Goal: Task Accomplishment & Management: Complete application form

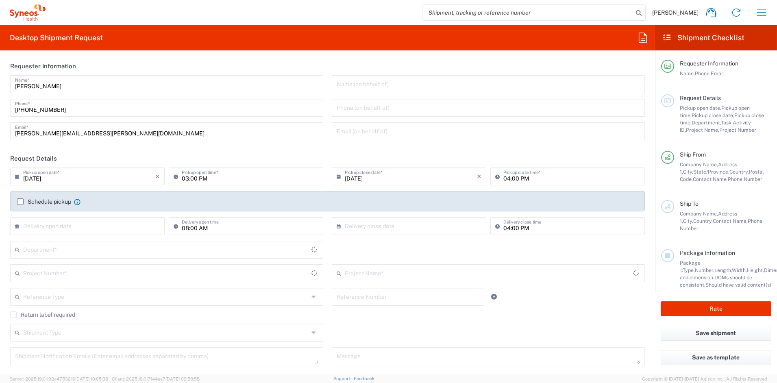
type input "[US_STATE]"
type input "6156"
type input "[GEOGRAPHIC_DATA]"
type input "Syneos Health Communications-[GEOGRAPHIC_DATA] [GEOGRAPHIC_DATA]"
drag, startPoint x: 98, startPoint y: 130, endPoint x: -4, endPoint y: 129, distance: 102.4
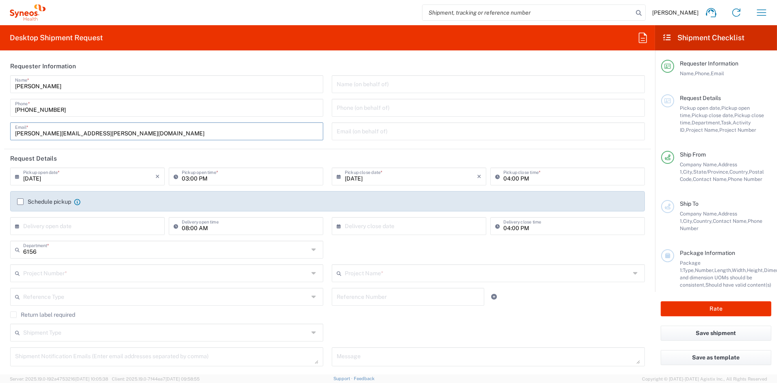
click at [0, 129] on html "[PERSON_NAME] Home Shipment estimator Shipment tracking Desktop shipment reques…" at bounding box center [388, 191] width 777 height 383
paste input "[PERSON_NAME].[PERSON_NAME]"
type input "[PERSON_NAME][EMAIL_ADDRESS][PERSON_NAME][DOMAIN_NAME]"
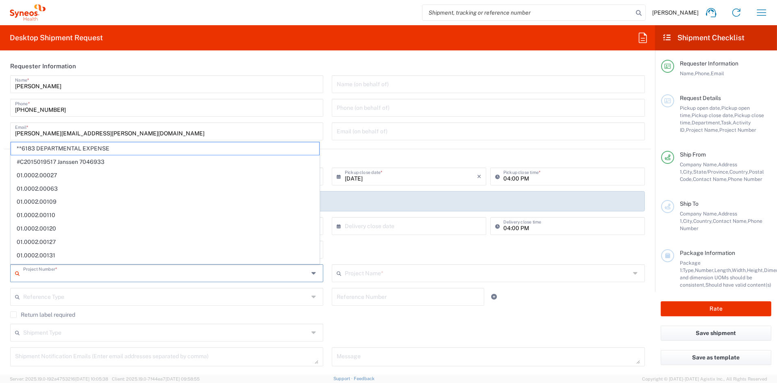
click at [45, 275] on input "text" at bounding box center [166, 272] width 286 height 14
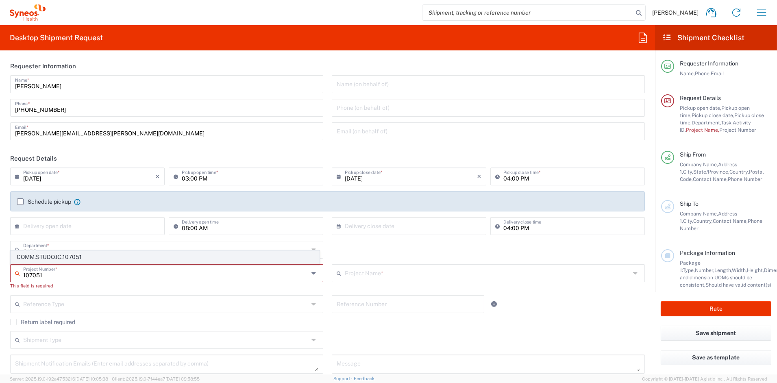
click at [76, 259] on span "COMM.STUDO.IC.107051" at bounding box center [165, 257] width 308 height 13
type input "COMM.STUDO.IC.107051"
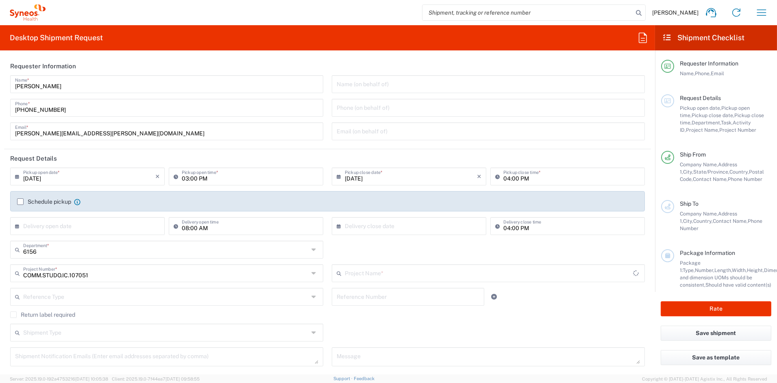
type input "Syneos.PATENGCL.23.107051"
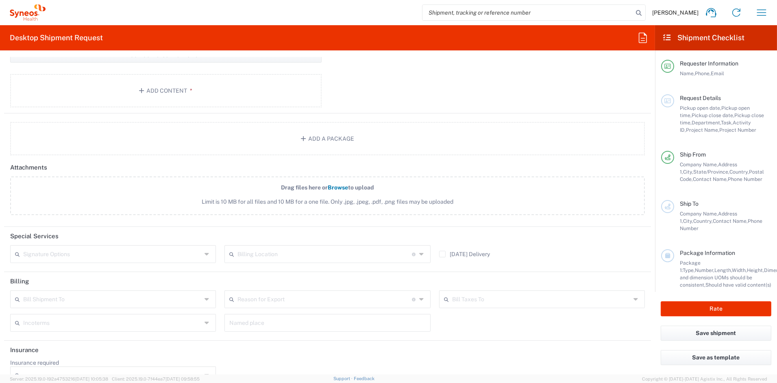
scroll to position [846, 0]
click at [64, 257] on input "text" at bounding box center [112, 254] width 178 height 14
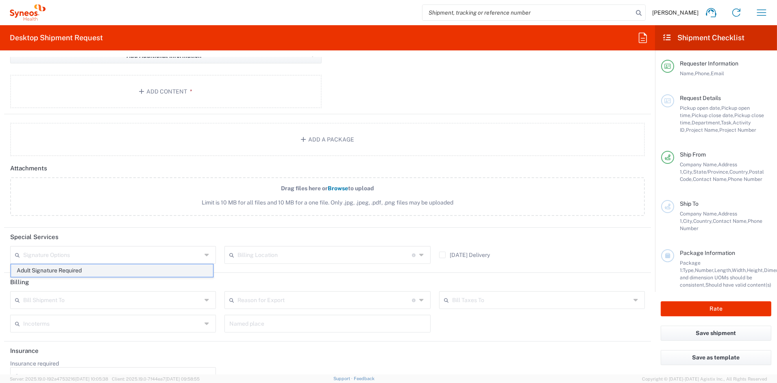
click at [40, 272] on span "Adult Signature Required" at bounding box center [112, 270] width 202 height 13
type input "Adult Signature Required"
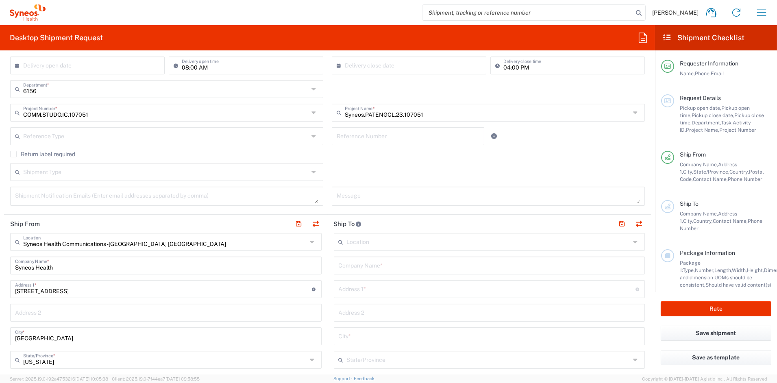
scroll to position [161, 0]
click at [373, 267] on input "text" at bounding box center [490, 264] width 302 height 14
paste input "Scholar Rock, Inc."
type input "Scholar Rock, Inc."
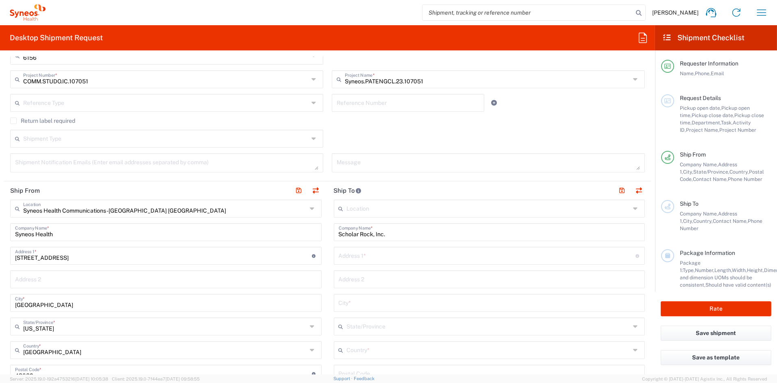
scroll to position [202, 0]
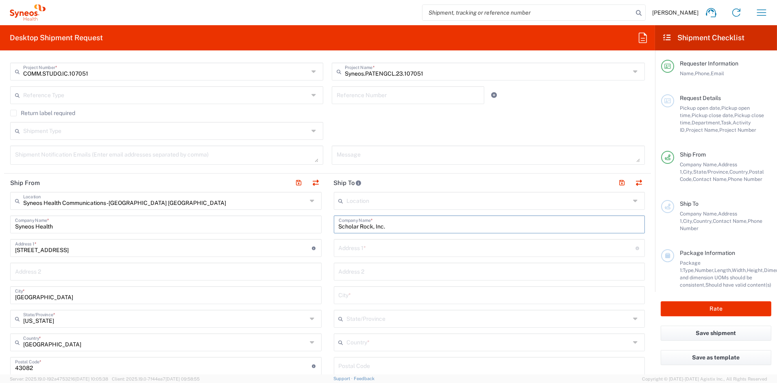
click at [375, 343] on input "text" at bounding box center [489, 342] width 284 height 14
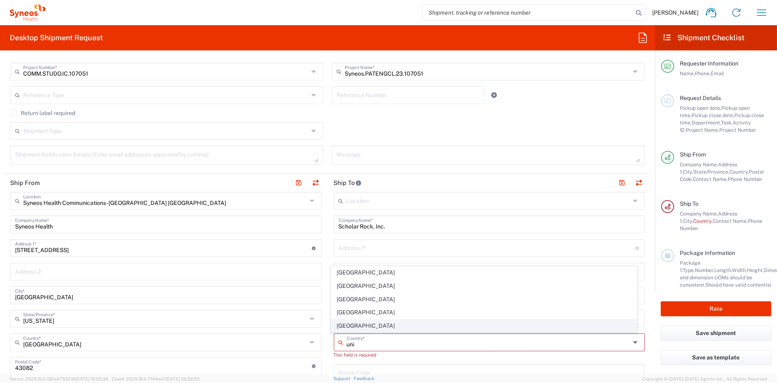
click at [353, 326] on span "[GEOGRAPHIC_DATA]" at bounding box center [484, 326] width 306 height 13
type input "[GEOGRAPHIC_DATA]"
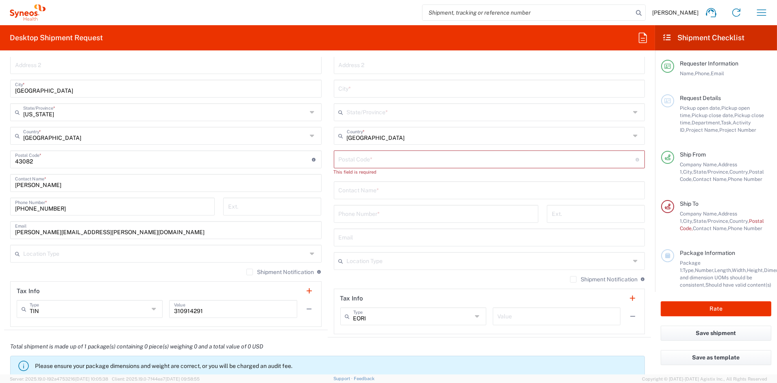
scroll to position [409, 0]
click at [350, 191] on input "text" at bounding box center [490, 189] width 302 height 14
paste input "[PERSON_NAME]"
type input "[PERSON_NAME]"
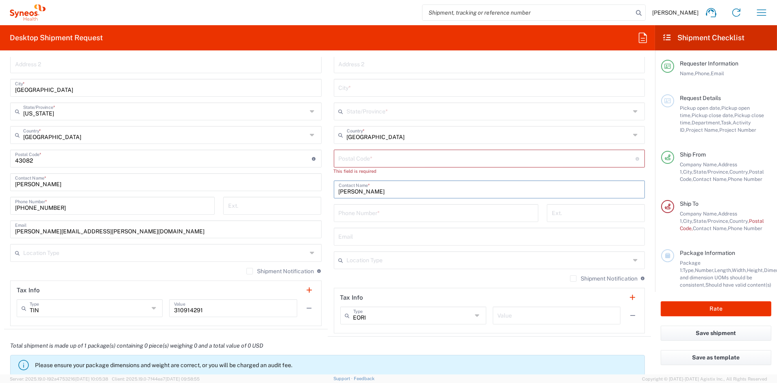
click at [360, 213] on input "tel" at bounding box center [436, 212] width 195 height 14
paste input "6179191806"
type input "6179191806"
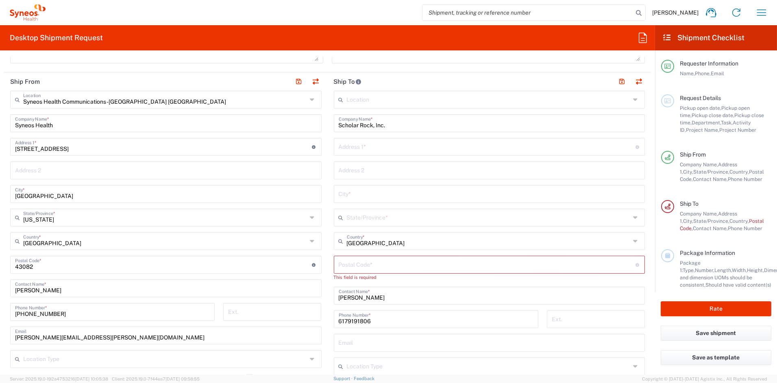
scroll to position [296, 0]
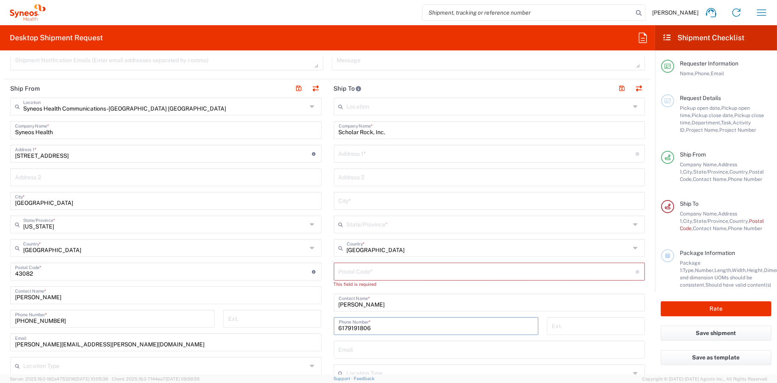
click at [386, 155] on input "text" at bounding box center [487, 153] width 297 height 14
paste input "[STREET_ADDRESS]"
type input "[STREET_ADDRESS]"
click at [366, 179] on input "text" at bounding box center [490, 177] width 302 height 14
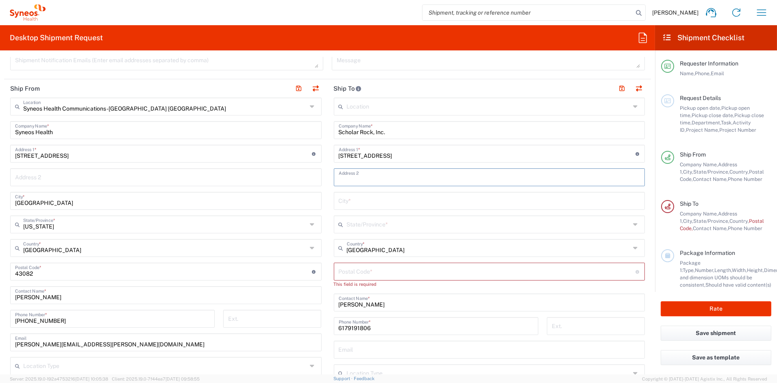
click at [366, 179] on input "text" at bounding box center [490, 177] width 302 height 14
paste input "3rd Floor"
type input "3rd Floor"
click at [356, 201] on input "text" at bounding box center [490, 200] width 302 height 14
paste input "[GEOGRAPHIC_DATA]"
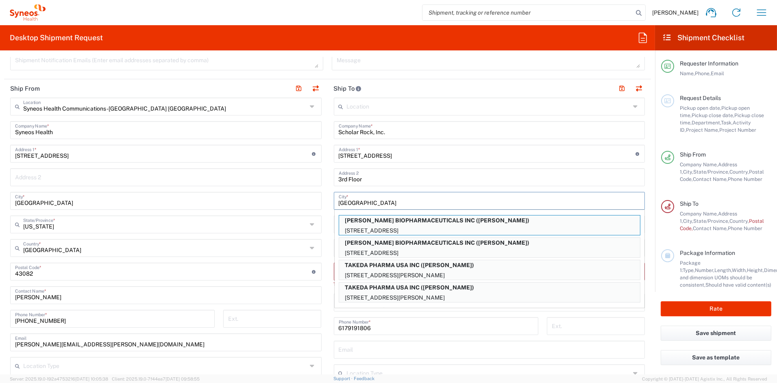
type input "[GEOGRAPHIC_DATA]"
click at [376, 180] on input "3rd Floor" at bounding box center [490, 177] width 302 height 14
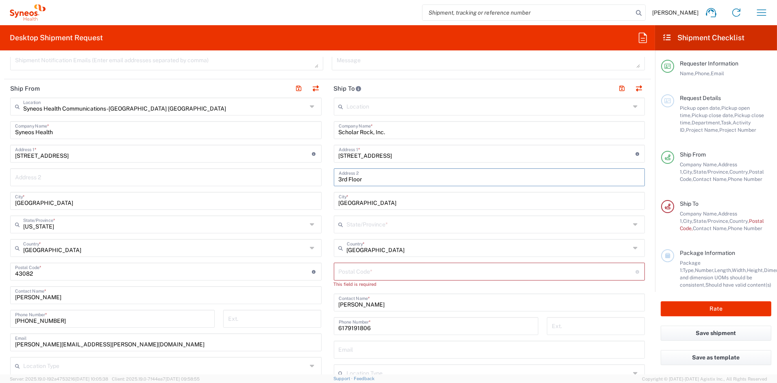
click at [373, 224] on input "text" at bounding box center [489, 224] width 284 height 14
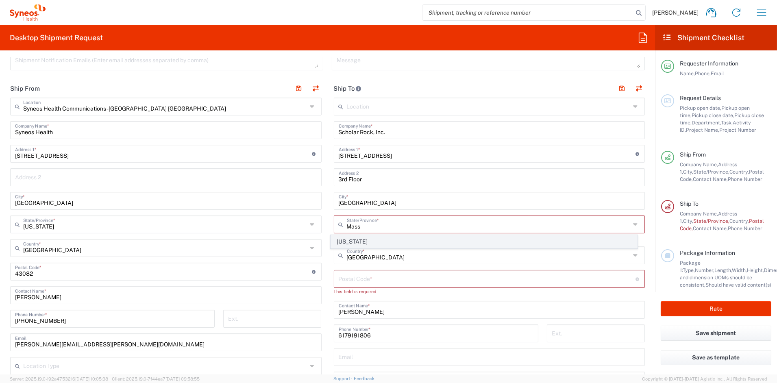
click at [348, 240] on span "[US_STATE]" at bounding box center [484, 241] width 306 height 13
type input "[US_STATE]"
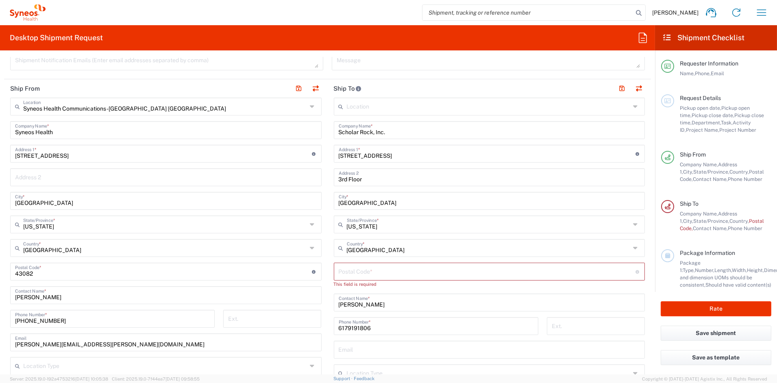
click at [381, 272] on input "undefined" at bounding box center [487, 271] width 297 height 14
paste input "02142"
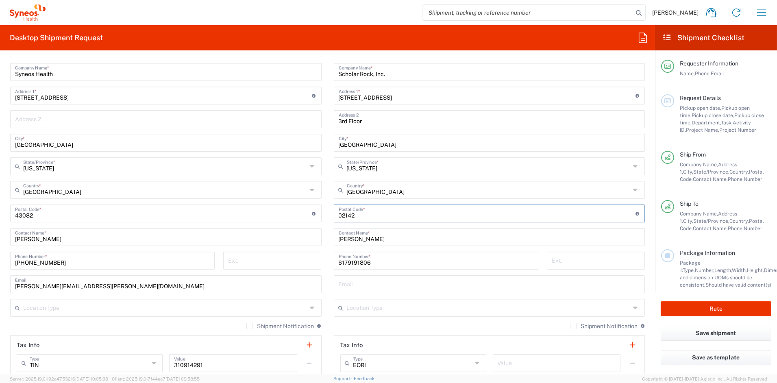
scroll to position [357, 0]
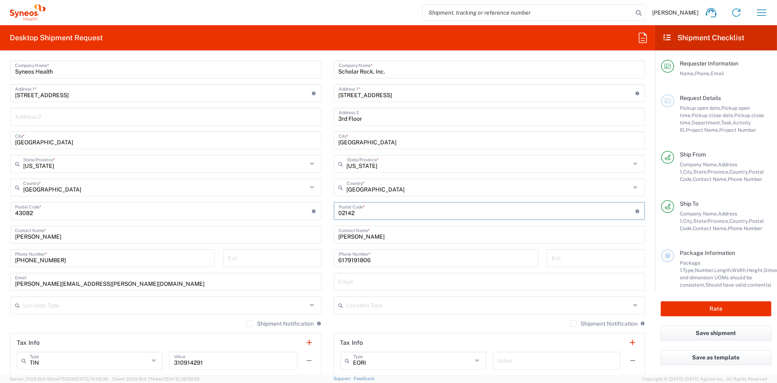
type input "02142"
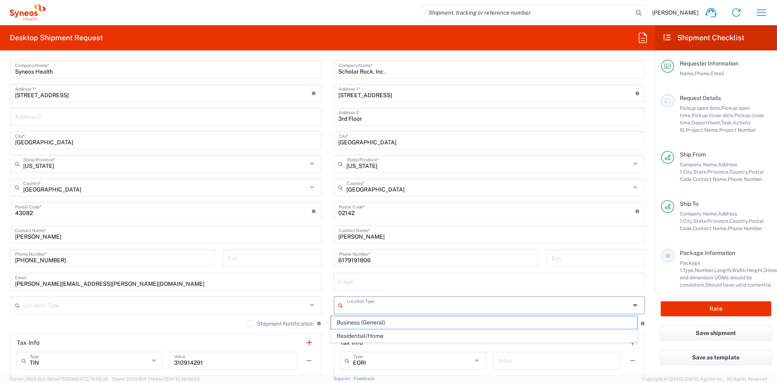
click at [371, 304] on input "text" at bounding box center [489, 305] width 284 height 14
click at [363, 321] on span "Business (General)" at bounding box center [484, 322] width 306 height 13
type input "Business (General)"
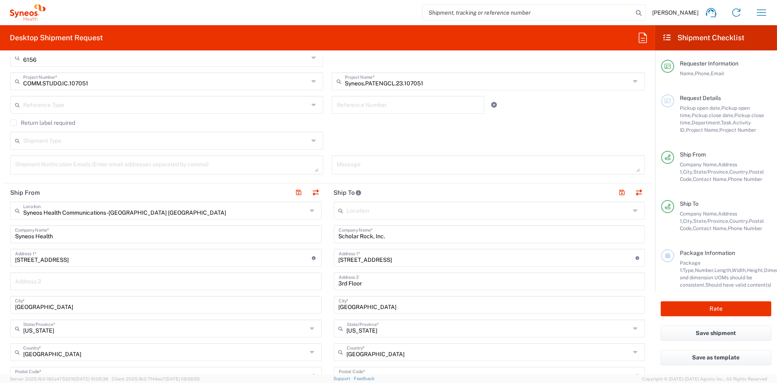
scroll to position [191, 0]
click at [617, 194] on button "button" at bounding box center [621, 193] width 11 height 11
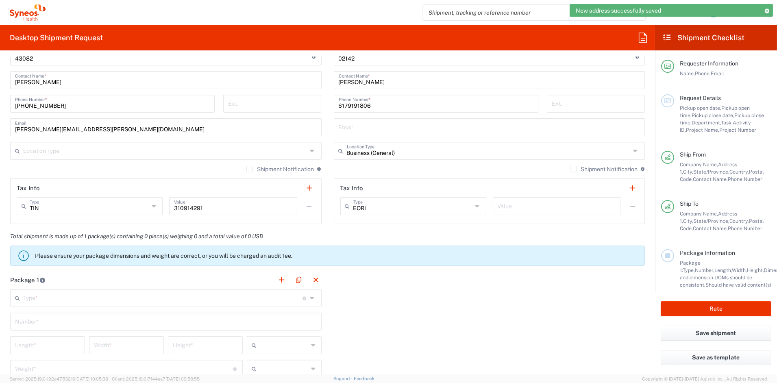
scroll to position [513, 0]
click at [54, 302] on input "text" at bounding box center [162, 296] width 279 height 14
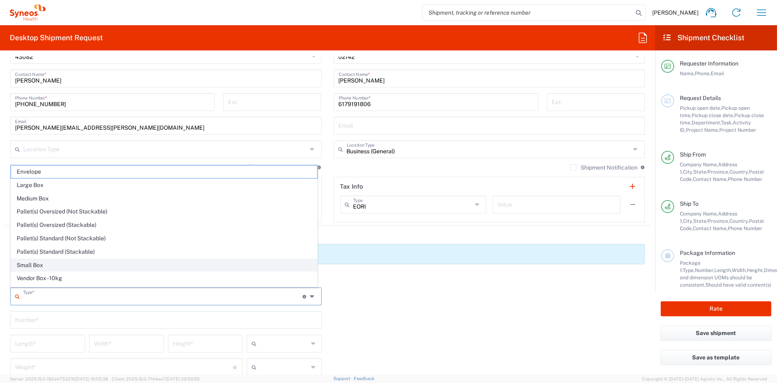
click at [39, 267] on span "Small Box" at bounding box center [164, 265] width 306 height 13
type input "Small Box"
type input "12.25"
type input "11"
type input "1.5"
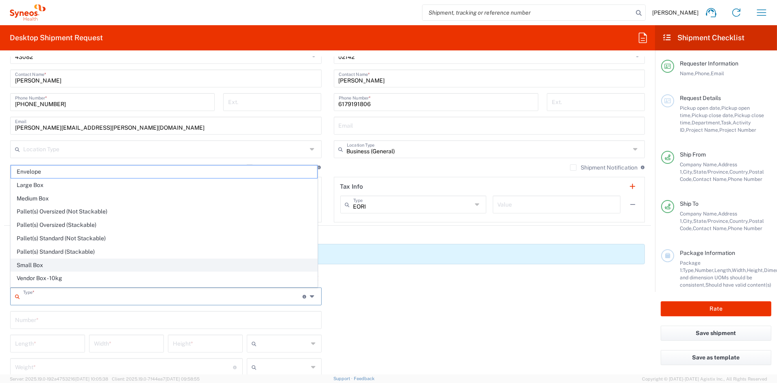
type input "in"
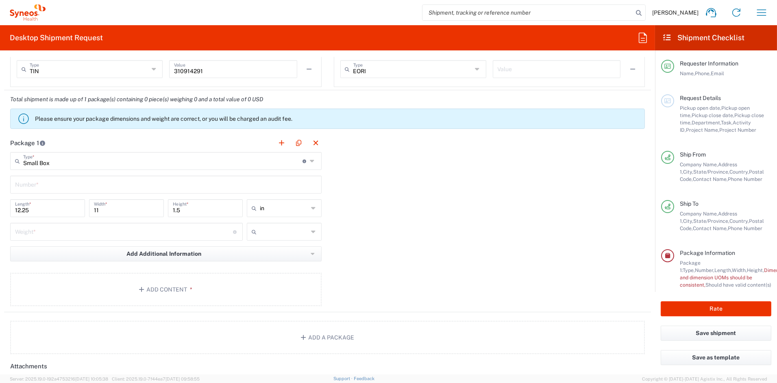
scroll to position [651, 0]
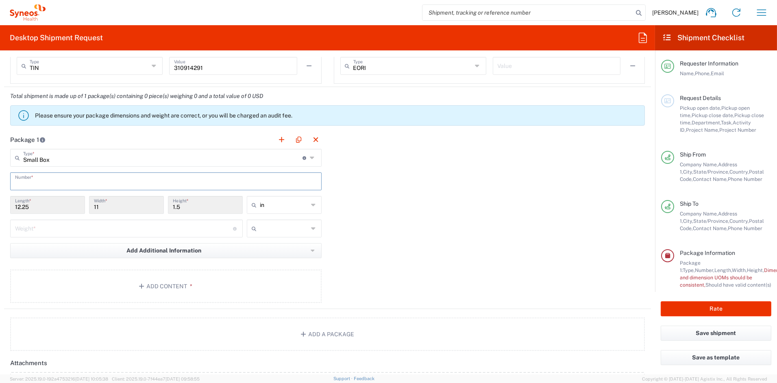
click at [73, 179] on input "text" at bounding box center [166, 181] width 302 height 14
type input "1"
click at [43, 231] on input "number" at bounding box center [124, 228] width 218 height 14
type input "2"
click at [181, 283] on button "Add Content *" at bounding box center [165, 286] width 311 height 33
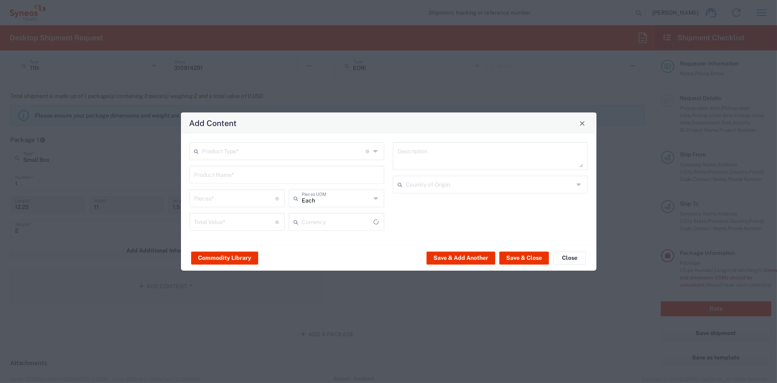
type input "US Dollar"
click at [234, 152] on input "text" at bounding box center [283, 150] width 163 height 14
click at [229, 173] on span "Documents" at bounding box center [286, 169] width 193 height 13
type input "Documents"
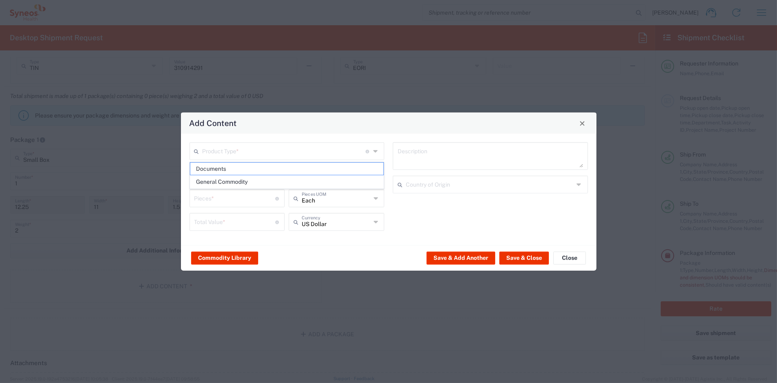
type input "1"
type textarea "Documents"
drag, startPoint x: 215, startPoint y: 196, endPoint x: 163, endPoint y: 197, distance: 51.6
click at [163, 197] on div "Add Content Documents Product Type * Document: Paper document generated interna…" at bounding box center [388, 191] width 777 height 383
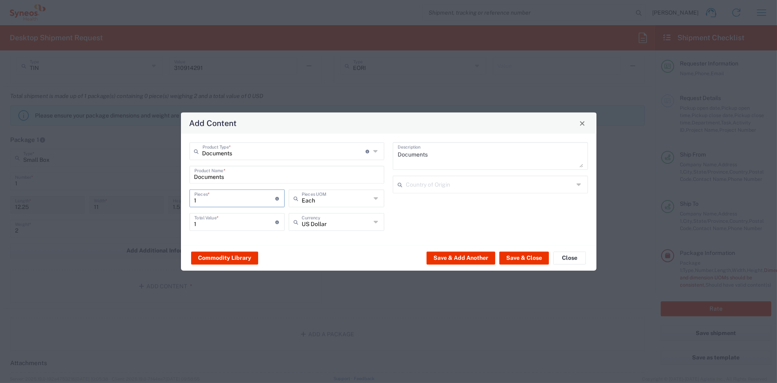
type input "2"
drag, startPoint x: 215, startPoint y: 225, endPoint x: 165, endPoint y: 224, distance: 50.0
click at [165, 224] on div "Add Content Documents Product Type * Document: Paper document generated interna…" at bounding box center [388, 191] width 777 height 383
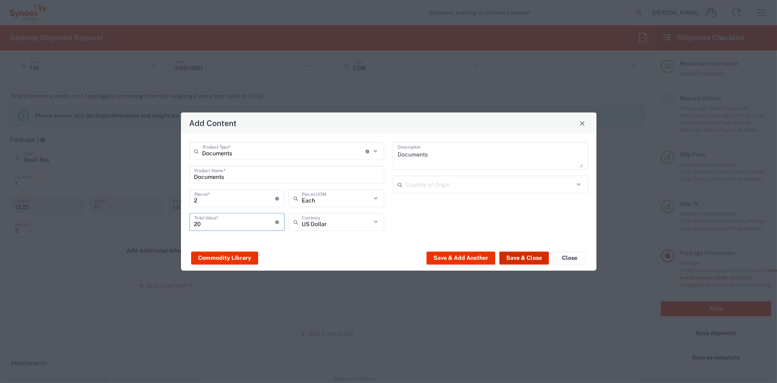
type input "20"
click at [529, 257] on button "Save & Close" at bounding box center [524, 257] width 50 height 13
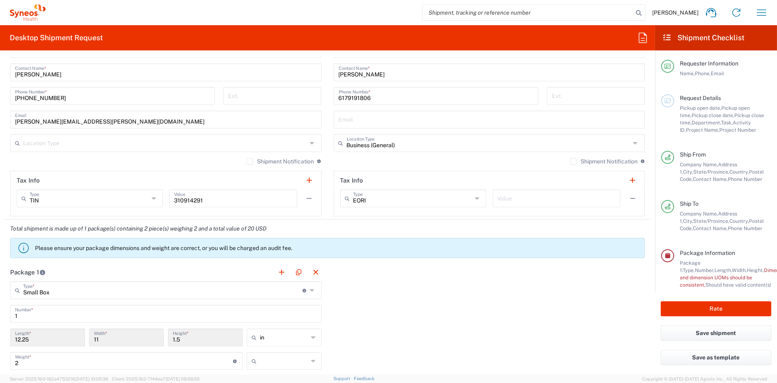
scroll to position [578, 0]
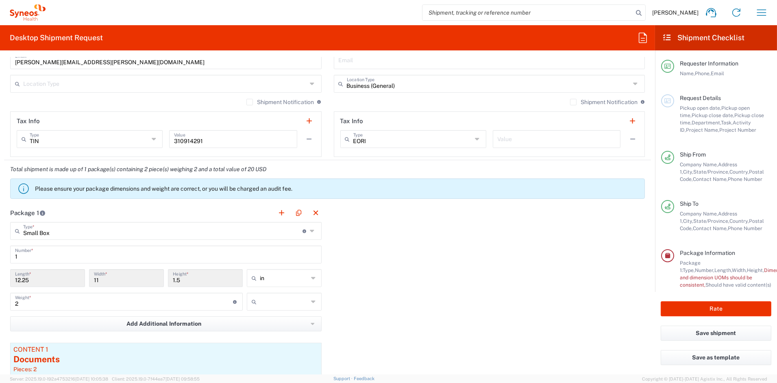
click at [282, 299] on input "text" at bounding box center [284, 301] width 49 height 13
click at [275, 334] on span "lbs" at bounding box center [281, 332] width 72 height 13
type input "lbs"
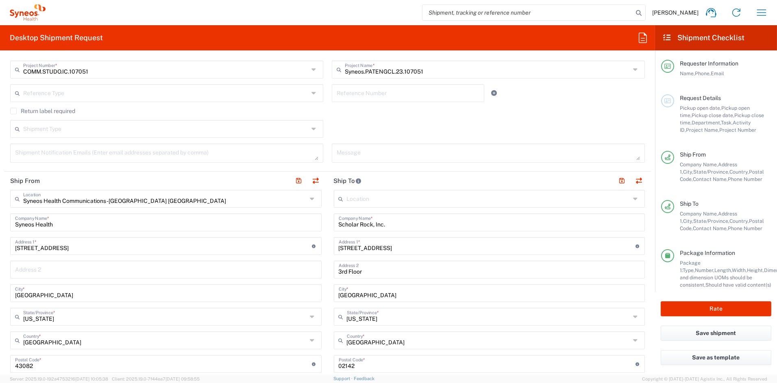
scroll to position [307, 0]
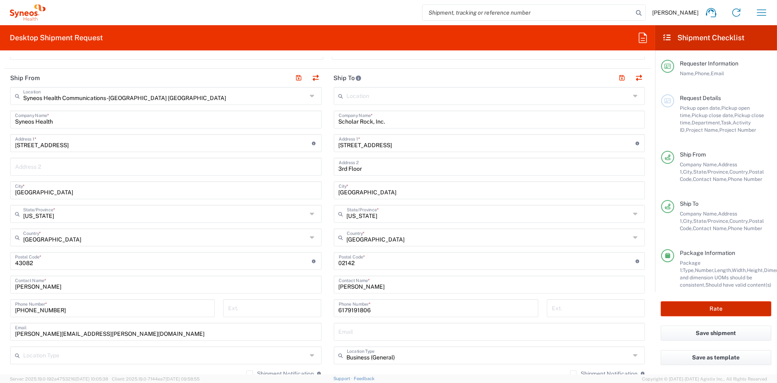
click at [726, 306] on button "Rate" at bounding box center [716, 308] width 111 height 15
type input "COMM.STUDO.IC.107051"
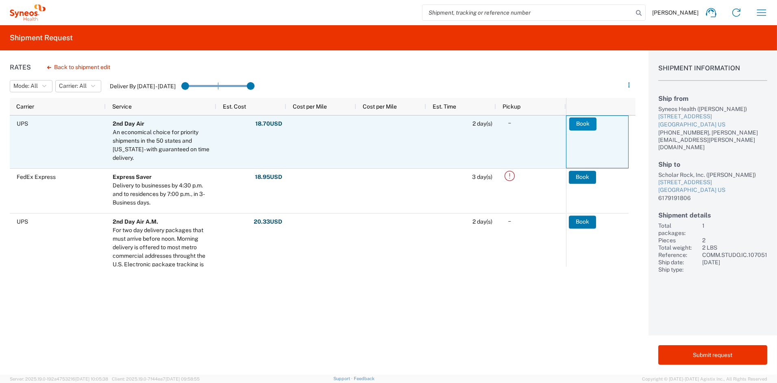
click at [585, 124] on button "Book" at bounding box center [582, 123] width 27 height 13
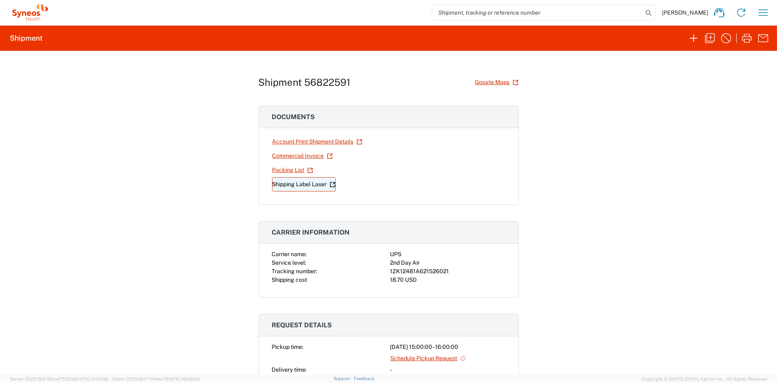
click at [302, 185] on link "Shipping Label Laser" at bounding box center [304, 184] width 64 height 14
click at [712, 39] on icon "button" at bounding box center [709, 38] width 13 height 13
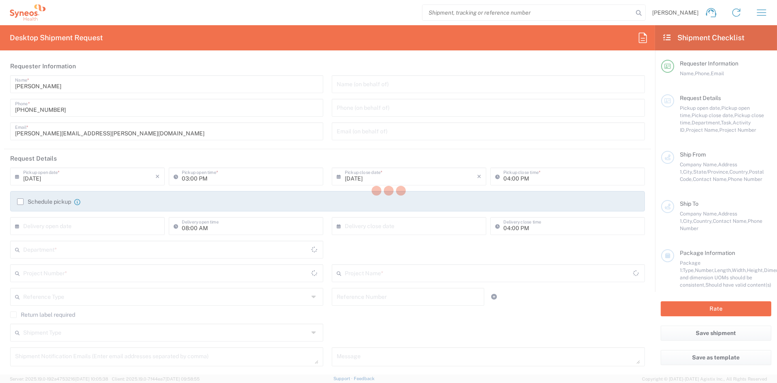
type input "[PERSON_NAME][EMAIL_ADDRESS][PERSON_NAME][DOMAIN_NAME]"
type input "Project"
type input "COMM.STUDO.IC.107051"
type textarea "[PERSON_NAME][EMAIL_ADDRESS][PERSON_NAME][DOMAIN_NAME]"
type input "Syneos Health Communications-[GEOGRAPHIC_DATA] [GEOGRAPHIC_DATA]"
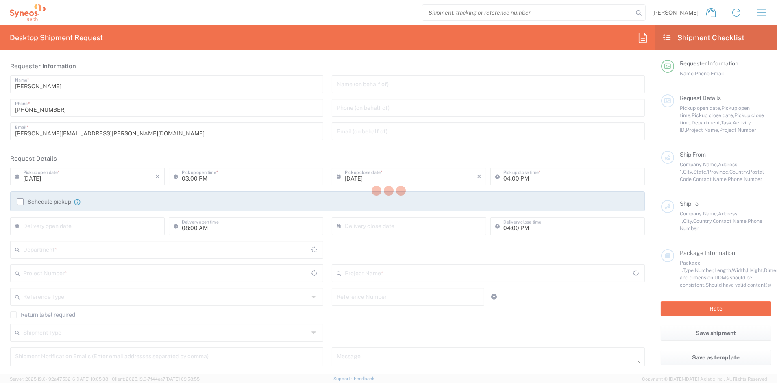
type input "Syneos Health"
type input "[STREET_ADDRESS]"
type input "[GEOGRAPHIC_DATA]"
type input "43082"
type input "[PERSON_NAME]"
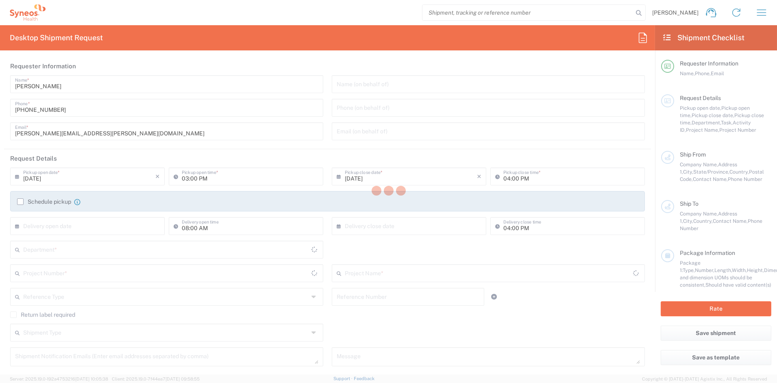
type input "[PHONE_NUMBER]"
type input "[PERSON_NAME][EMAIL_ADDRESS][PERSON_NAME][DOMAIN_NAME]"
type input "Scholar Rock, Inc."
type input "[STREET_ADDRESS]"
type input "3rd Floor"
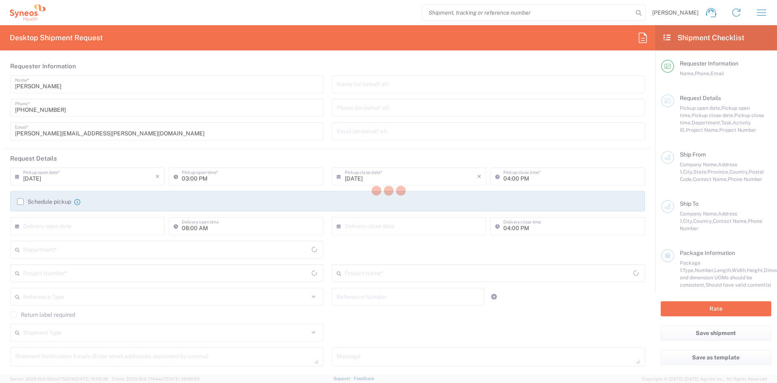
type input "[GEOGRAPHIC_DATA]"
type input "02142"
type input "[PERSON_NAME]"
type input "6179191806"
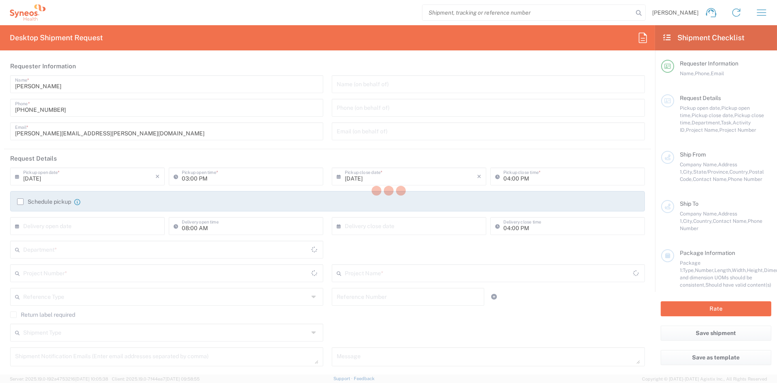
type input "Business (General)"
type input "Adult Signature Required"
type input "Sender/Shipper"
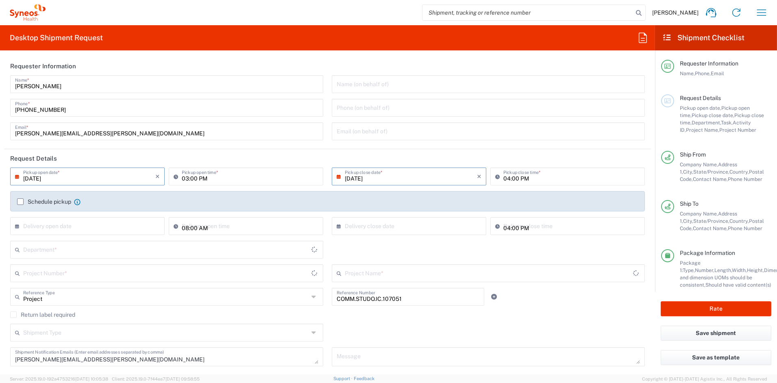
type input "[US_STATE]"
type input "Small Box"
drag, startPoint x: 110, startPoint y: 360, endPoint x: -29, endPoint y: 352, distance: 139.3
click at [0, 352] on html "[PERSON_NAME] Home Shipment estimator Shipment tracking Desktop shipment reques…" at bounding box center [388, 191] width 777 height 383
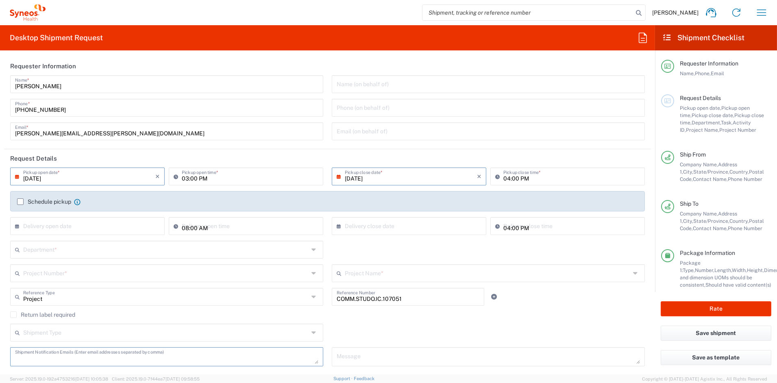
click at [51, 248] on input "text" at bounding box center [166, 249] width 286 height 14
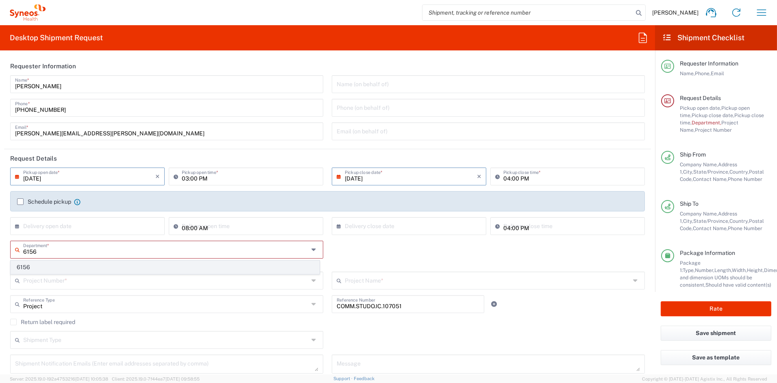
type input "6156"
click at [48, 270] on span "6156" at bounding box center [165, 267] width 308 height 13
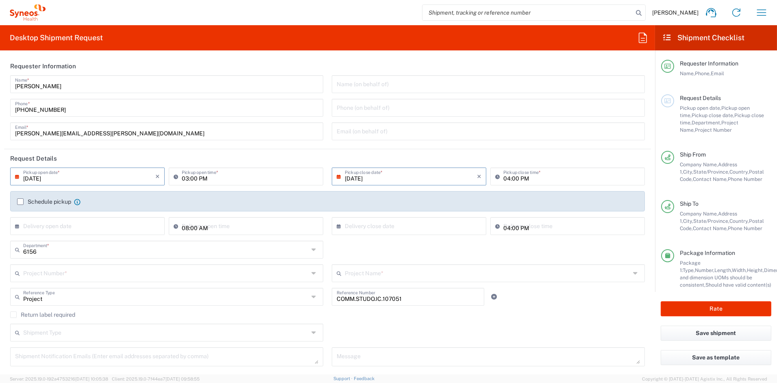
click at [48, 272] on input "text" at bounding box center [166, 272] width 286 height 14
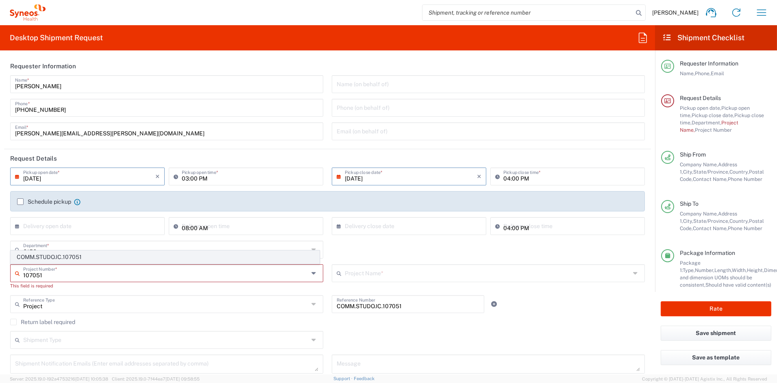
click at [64, 258] on span "COMM.STUDO.IC.107051" at bounding box center [165, 257] width 308 height 13
type input "COMM.STUDO.IC.107051"
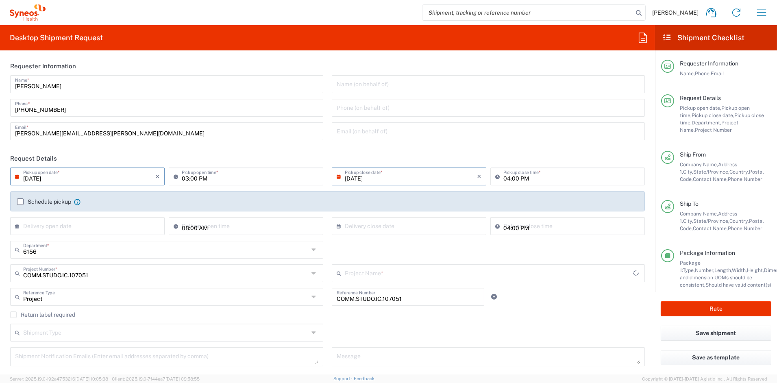
type input "Syneos.PATENGCL.23.107051"
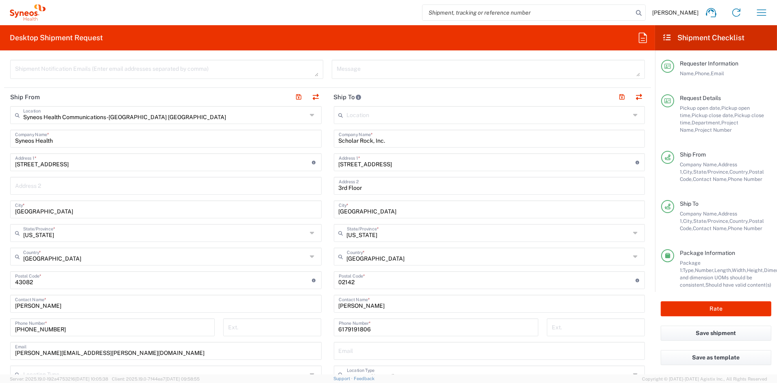
scroll to position [289, 0]
drag, startPoint x: 382, startPoint y: 302, endPoint x: 324, endPoint y: 302, distance: 57.7
click at [328, 302] on main "Location [PERSON_NAME] LLC-[GEOGRAPHIC_DATA] [GEOGRAPHIC_DATA] [GEOGRAPHIC_DATA…" at bounding box center [490, 275] width 324 height 341
paste input "[DEMOGRAPHIC_DATA][PERSON_NAME]"
type input "[DEMOGRAPHIC_DATA][PERSON_NAME]"
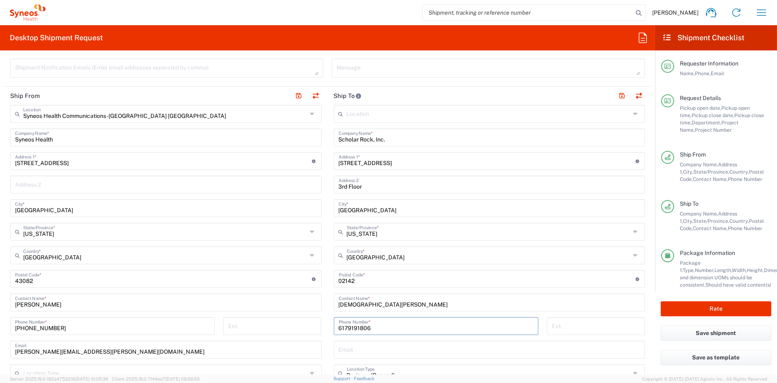
drag, startPoint x: 358, startPoint y: 328, endPoint x: 297, endPoint y: 328, distance: 61.0
click at [297, 328] on div "Ship From Syneos Health Communications-[GEOGRAPHIC_DATA] [GEOGRAPHIC_DATA] Loca…" at bounding box center [327, 268] width 647 height 363
paste input "989.413.7994"
type input "989.413.7994"
drag, startPoint x: 375, startPoint y: 163, endPoint x: 308, endPoint y: 163, distance: 66.7
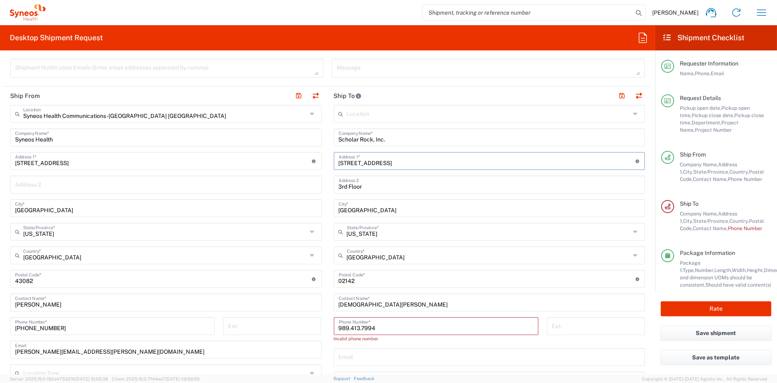
click at [309, 163] on div "Ship From Syneos Health Communications-[GEOGRAPHIC_DATA] [GEOGRAPHIC_DATA] Loca…" at bounding box center [327, 272] width 647 height 370
paste input "[STREET_ADDRESS]"
type input "[STREET_ADDRESS]"
drag, startPoint x: 367, startPoint y: 185, endPoint x: 281, endPoint y: 180, distance: 86.3
click at [289, 185] on div "Ship From Syneos Health Communications-[GEOGRAPHIC_DATA] [GEOGRAPHIC_DATA] Loca…" at bounding box center [327, 272] width 647 height 370
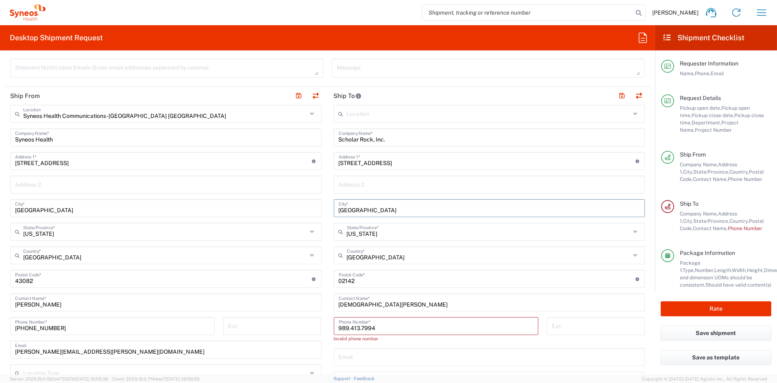
drag, startPoint x: 364, startPoint y: 211, endPoint x: 297, endPoint y: 210, distance: 67.1
click at [298, 210] on div "Ship From Syneos Health Communications-[GEOGRAPHIC_DATA] [GEOGRAPHIC_DATA] Loca…" at bounding box center [327, 272] width 647 height 370
paste input "Grass Lak"
type input "[GEOGRAPHIC_DATA]"
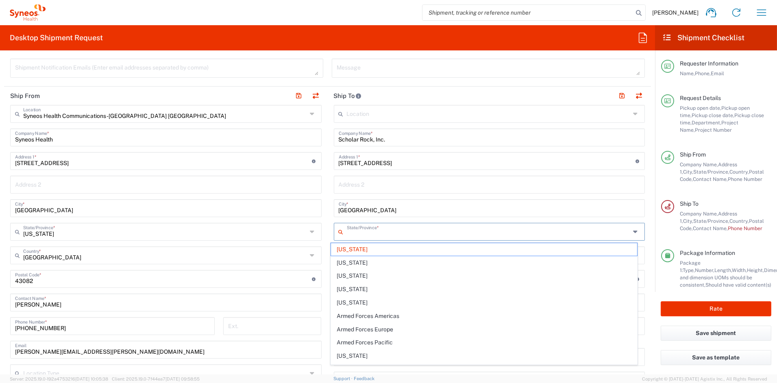
drag, startPoint x: 386, startPoint y: 235, endPoint x: 346, endPoint y: 234, distance: 39.5
click at [347, 234] on input "text" at bounding box center [489, 231] width 284 height 14
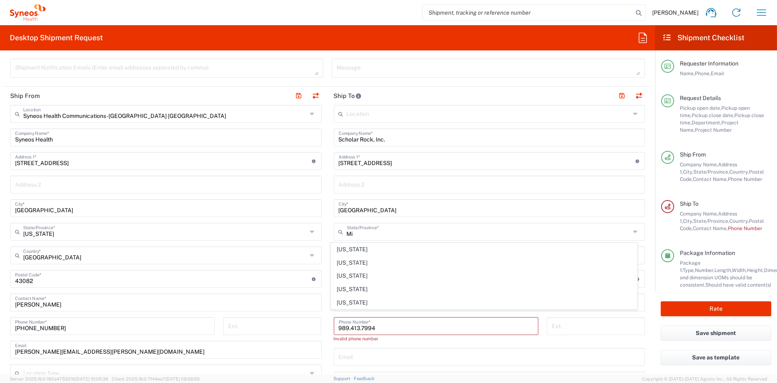
click at [350, 248] on span "[US_STATE]" at bounding box center [484, 249] width 306 height 13
type input "[US_STATE]"
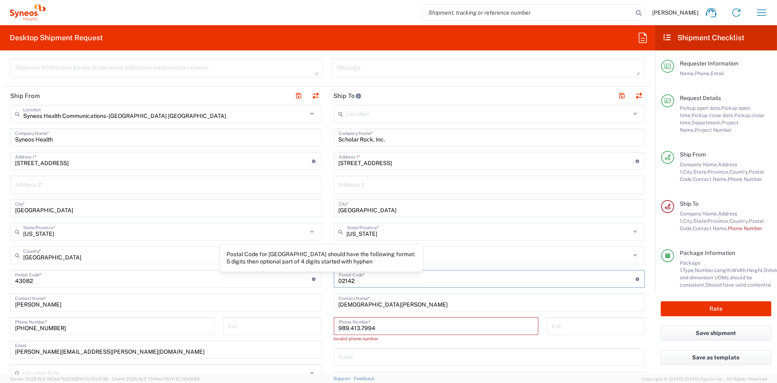
drag, startPoint x: 363, startPoint y: 280, endPoint x: 280, endPoint y: 278, distance: 82.9
click at [280, 278] on div "Ship From Syneos Health Communications-[GEOGRAPHIC_DATA] [GEOGRAPHIC_DATA] Loca…" at bounding box center [327, 272] width 647 height 370
paste input "49240"
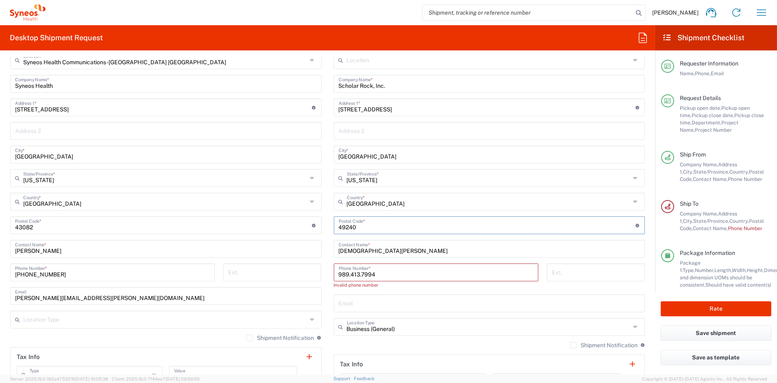
scroll to position [343, 0]
type input "49240"
click at [359, 272] on input "989.413.7994" at bounding box center [436, 271] width 195 height 14
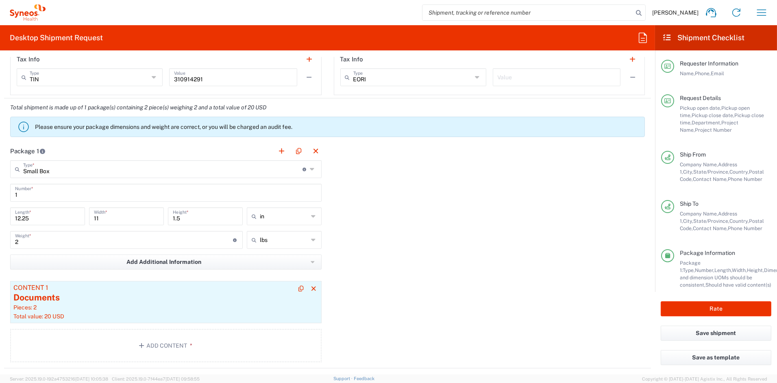
scroll to position [643, 0]
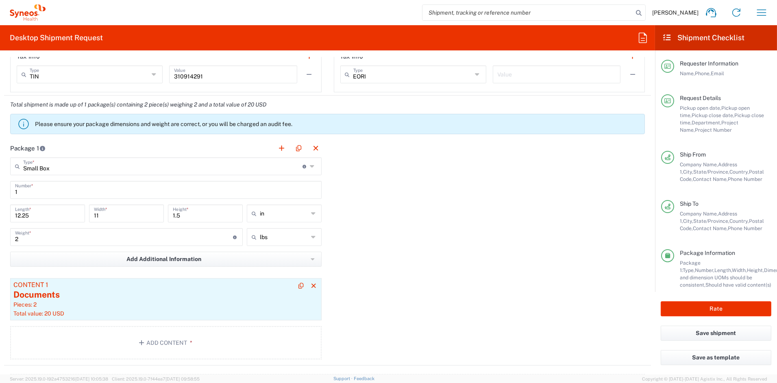
type input "9894137994"
click at [121, 303] on div "Pieces: 2" at bounding box center [165, 304] width 305 height 7
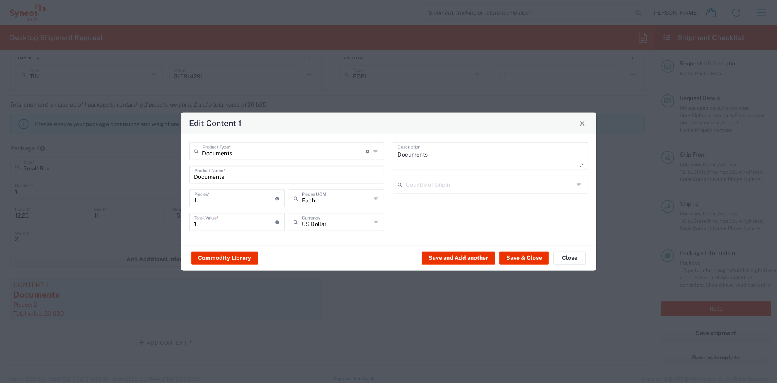
scroll to position [643, 0]
drag, startPoint x: 204, startPoint y: 200, endPoint x: 168, endPoint y: 198, distance: 36.6
click at [168, 198] on div "Edit Content 1 Documents Product Type * Document: Paper document generated inte…" at bounding box center [388, 191] width 777 height 383
drag, startPoint x: 202, startPoint y: 222, endPoint x: 168, endPoint y: 222, distance: 33.3
click at [168, 222] on div "Edit Content 1 Documents Product Type * Document: Paper document generated inte…" at bounding box center [388, 191] width 777 height 383
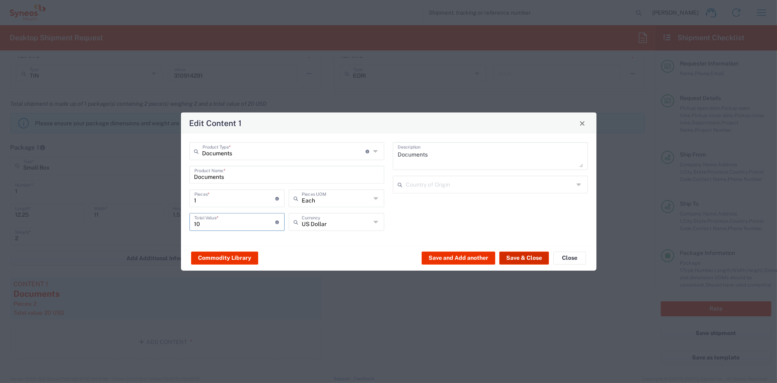
type input "10"
click at [522, 254] on button "Save & Close" at bounding box center [524, 257] width 50 height 13
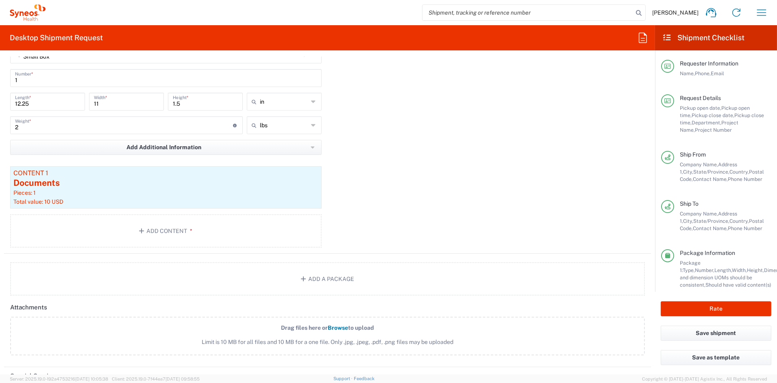
scroll to position [911, 0]
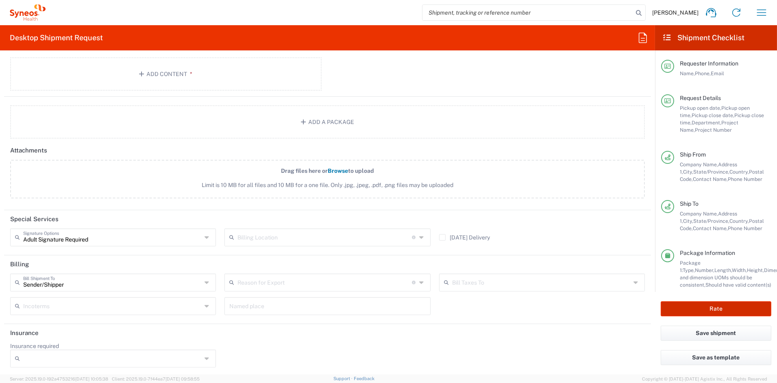
click at [716, 307] on button "Rate" at bounding box center [716, 308] width 111 height 15
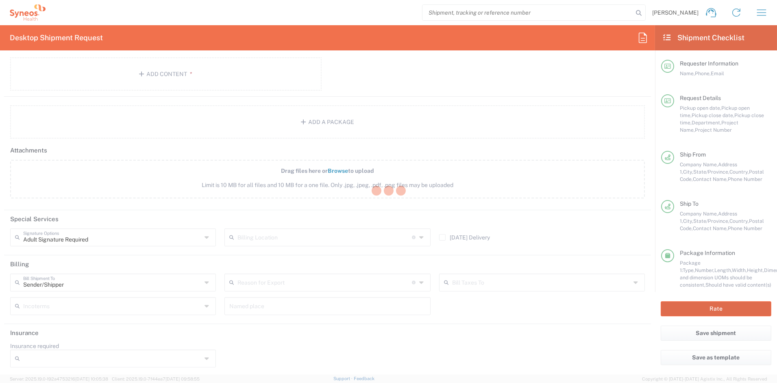
type input "COMM.STUDO.IC.107051"
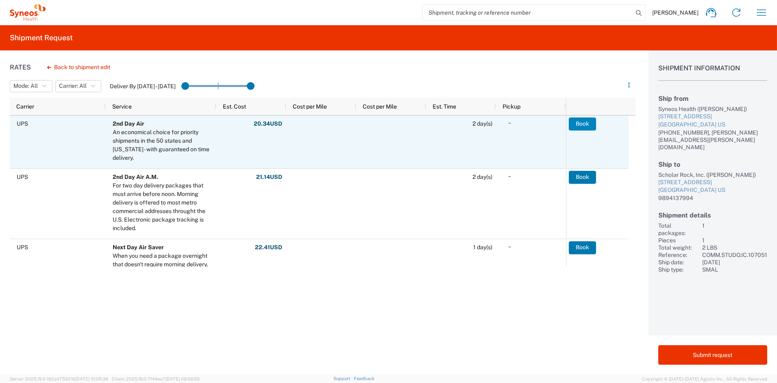
click at [583, 121] on button "Book" at bounding box center [582, 123] width 27 height 13
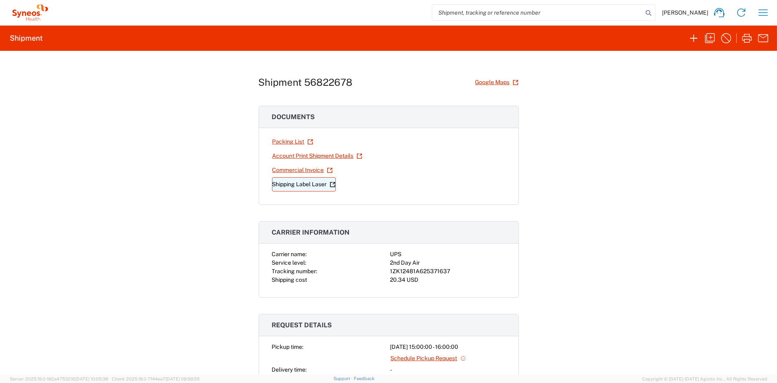
click at [296, 184] on link "Shipping Label Laser" at bounding box center [304, 184] width 64 height 14
click at [709, 36] on icon "button" at bounding box center [709, 38] width 13 height 13
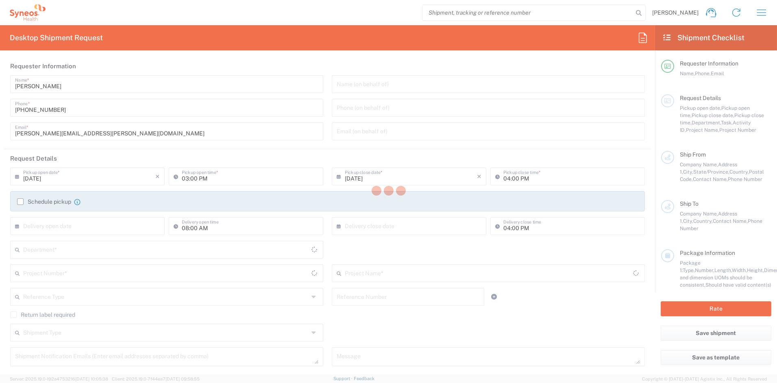
type input "[PERSON_NAME][EMAIL_ADDRESS][PERSON_NAME][DOMAIN_NAME]"
type input "Project"
type input "COMM.STUDO.IC.107051"
type textarea "[PERSON_NAME][EMAIL_ADDRESS][PERSON_NAME][DOMAIN_NAME]"
type input "Syneos Health Communications-[GEOGRAPHIC_DATA] [GEOGRAPHIC_DATA]"
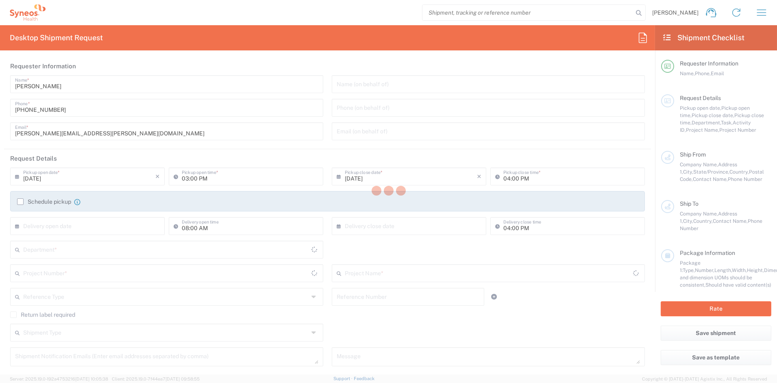
type input "Syneos Health"
type input "[STREET_ADDRESS]"
type input "[GEOGRAPHIC_DATA]"
type input "43082"
type input "[PERSON_NAME]"
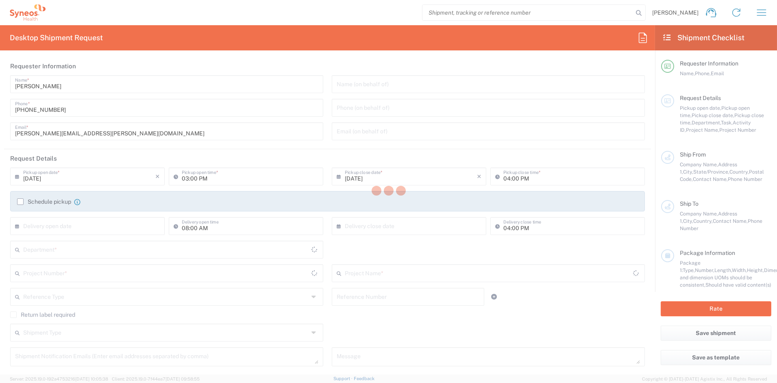
type input "[PHONE_NUMBER]"
type input "[PERSON_NAME][EMAIL_ADDRESS][PERSON_NAME][DOMAIN_NAME]"
type input "Scholar Rock, Inc."
type input "[STREET_ADDRESS]"
type input "[GEOGRAPHIC_DATA]"
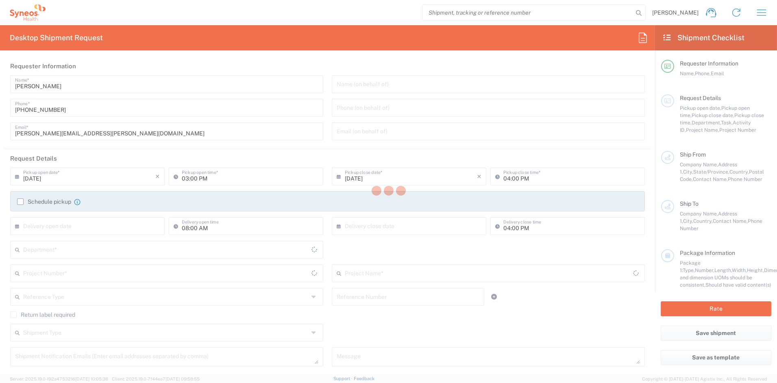
type input "[GEOGRAPHIC_DATA]"
type input "49240"
type input "[DEMOGRAPHIC_DATA][PERSON_NAME]"
type input "9894137994"
type input "Business (General)"
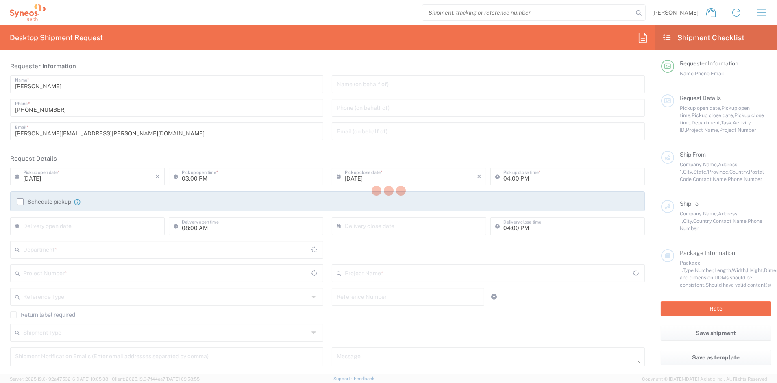
type input "Adult Signature Required"
type input "Sender/Shipper"
type input "[US_STATE]"
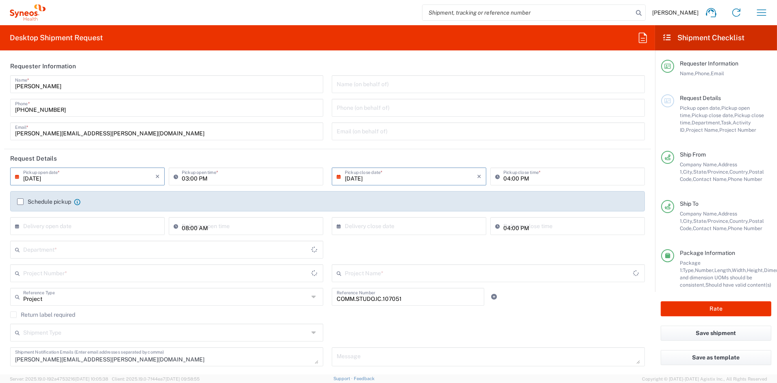
type input "[US_STATE]"
type input "Small Box"
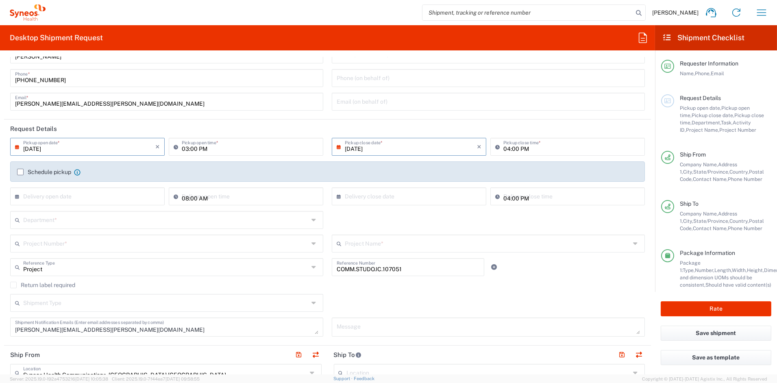
scroll to position [31, 0]
drag, startPoint x: 100, startPoint y: 328, endPoint x: -15, endPoint y: 322, distance: 116.0
click at [0, 322] on html "[PERSON_NAME] Home Shipment estimator Shipment tracking Desktop shipment reques…" at bounding box center [388, 191] width 777 height 383
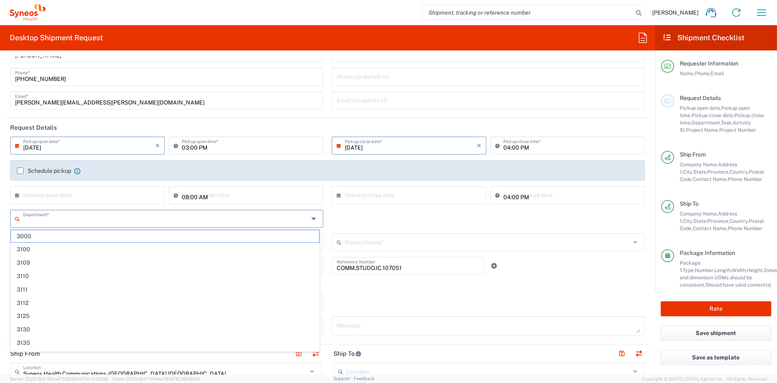
click at [42, 218] on input "text" at bounding box center [166, 218] width 286 height 14
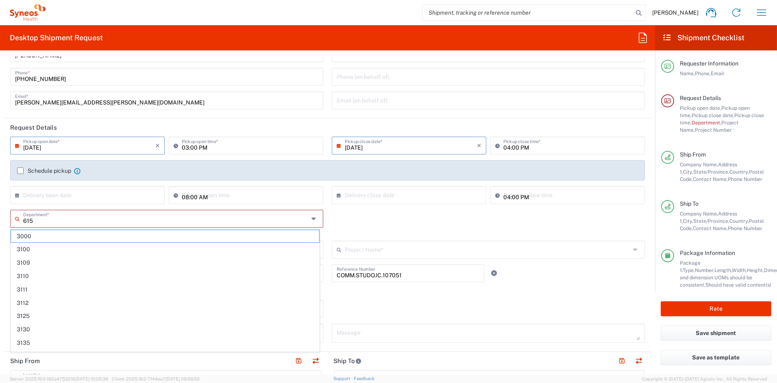
type input "6156"
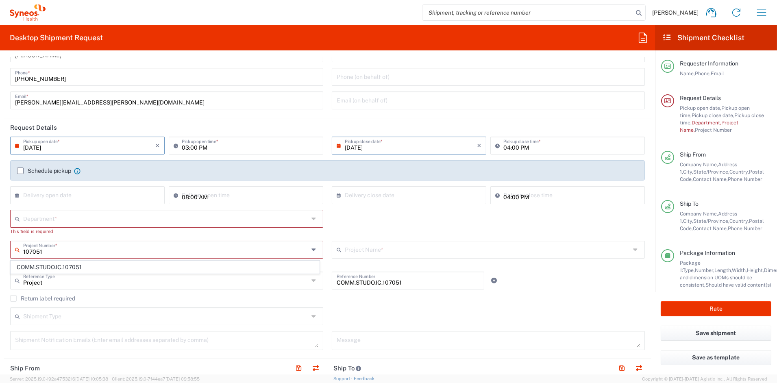
type input "107051"
click at [403, 309] on div "Shipment Type Batch Regular" at bounding box center [327, 319] width 643 height 24
click at [60, 220] on input "text" at bounding box center [167, 218] width 288 height 14
type input "6156"
click at [48, 238] on span "6156" at bounding box center [165, 236] width 308 height 13
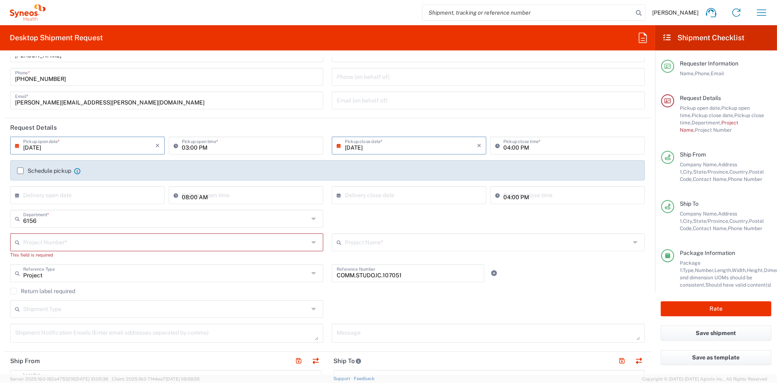
click at [46, 242] on input "text" at bounding box center [166, 242] width 286 height 14
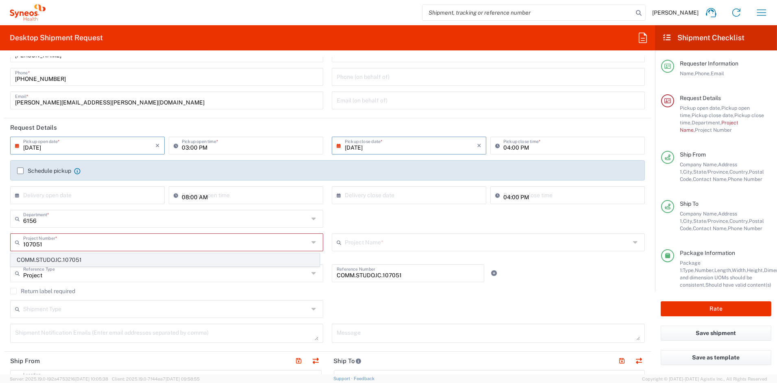
click at [46, 260] on span "COMM.STUDO.IC.107051" at bounding box center [165, 260] width 308 height 13
type input "COMM.STUDO.IC.107051"
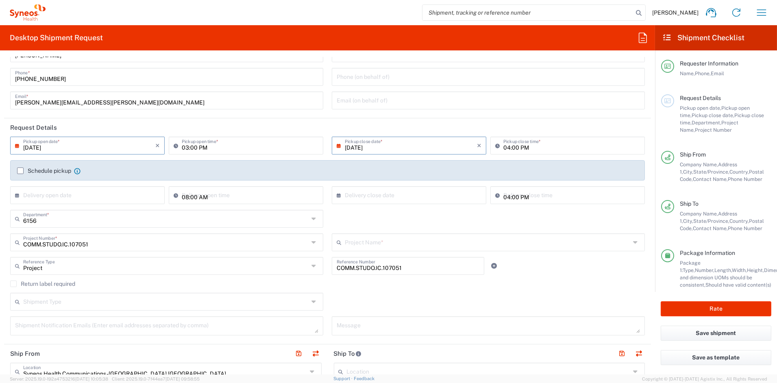
type input "Syneos.PATENGCL.23.107051"
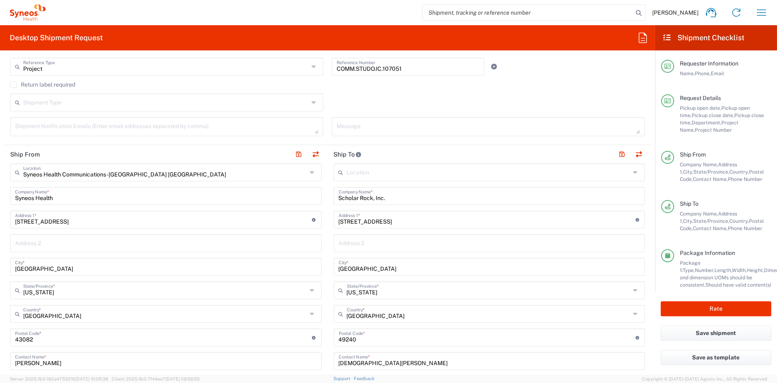
scroll to position [230, 0]
click at [425, 219] on input "[STREET_ADDRESS]" at bounding box center [487, 218] width 297 height 14
drag, startPoint x: 391, startPoint y: 361, endPoint x: 313, endPoint y: 360, distance: 78.5
click at [313, 360] on div "Ship From Syneos Health Communications-[GEOGRAPHIC_DATA] [GEOGRAPHIC_DATA] Loca…" at bounding box center [327, 326] width 647 height 363
paste input "[PERSON_NAME]"
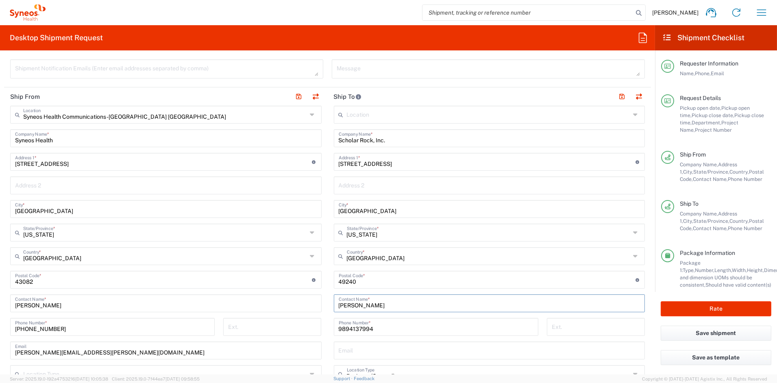
scroll to position [291, 0]
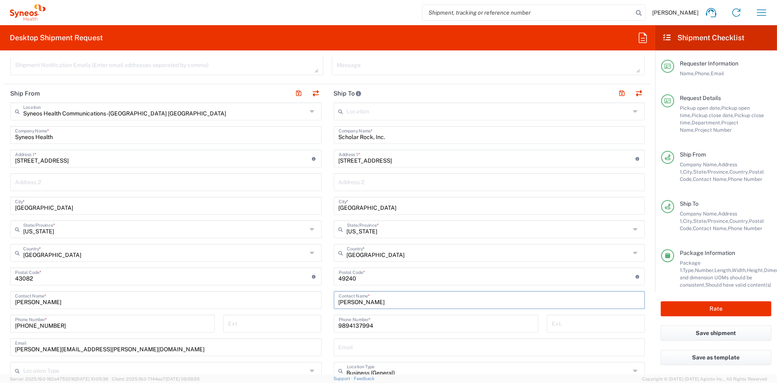
type input "[PERSON_NAME]"
drag, startPoint x: 368, startPoint y: 325, endPoint x: 309, endPoint y: 324, distance: 59.8
click at [310, 323] on div "Ship From Syneos Health Communications-[GEOGRAPHIC_DATA] [GEOGRAPHIC_DATA] Loca…" at bounding box center [327, 265] width 647 height 363
paste input "19 926 5762"
drag, startPoint x: 358, startPoint y: 325, endPoint x: 367, endPoint y: 324, distance: 9.4
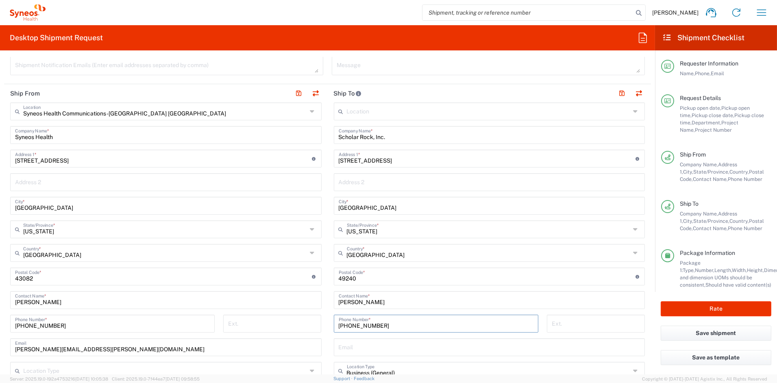
click at [359, 324] on input "[PHONE_NUMBER]" at bounding box center [436, 323] width 195 height 14
type input "9199265762"
drag, startPoint x: 385, startPoint y: 161, endPoint x: 302, endPoint y: 157, distance: 83.0
click at [302, 157] on div "Ship From Syneos Health Communications-[GEOGRAPHIC_DATA] [GEOGRAPHIC_DATA] Loca…" at bounding box center [327, 265] width 647 height 363
paste input "115 Acadian Loop"
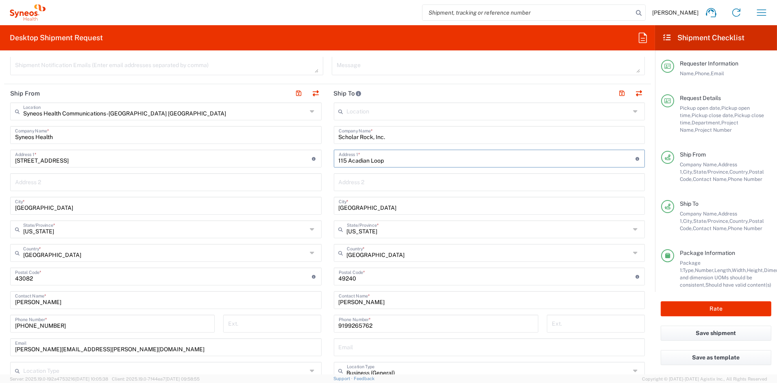
type input "115 Acadian Loop"
click at [360, 183] on input "text" at bounding box center [490, 181] width 302 height 14
click at [359, 183] on input "text" at bounding box center [490, 181] width 302 height 14
paste input "Apt 104"
type input "Apt 104"
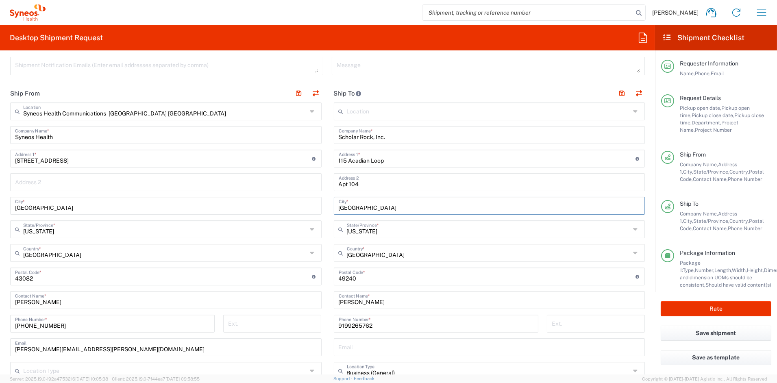
drag, startPoint x: 370, startPoint y: 207, endPoint x: 293, endPoint y: 202, distance: 76.5
click at [294, 203] on div "Ship From Syneos Health Communications-[GEOGRAPHIC_DATA] [GEOGRAPHIC_DATA] Loca…" at bounding box center [327, 265] width 647 height 363
paste input "[GEOGRAPHIC_DATA]"
type input "[GEOGRAPHIC_DATA]"
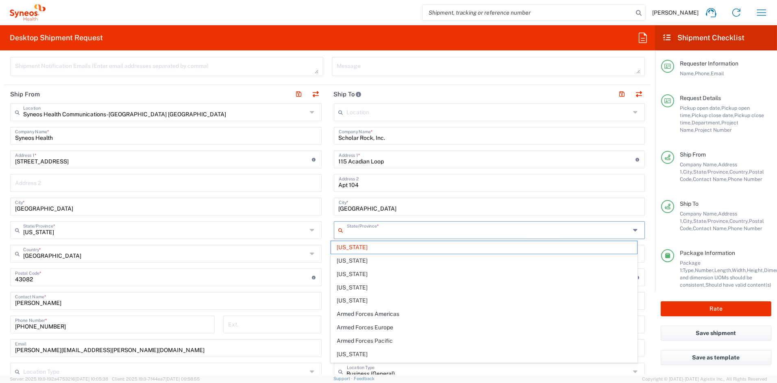
drag, startPoint x: 379, startPoint y: 232, endPoint x: 315, endPoint y: 229, distance: 63.9
click at [315, 229] on div "Ship From Syneos Health Communications-[GEOGRAPHIC_DATA] [GEOGRAPHIC_DATA] Loca…" at bounding box center [327, 266] width 647 height 363
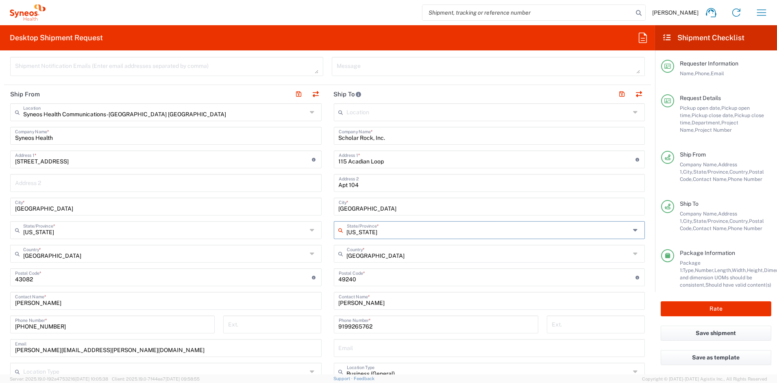
drag, startPoint x: 375, startPoint y: 231, endPoint x: 332, endPoint y: 231, distance: 43.1
click at [334, 231] on div "[US_STATE] State/Province *" at bounding box center [489, 230] width 311 height 18
click at [345, 247] on span "[US_STATE]" at bounding box center [484, 247] width 306 height 13
type input "[US_STATE]"
drag, startPoint x: 314, startPoint y: 277, endPoint x: 294, endPoint y: 275, distance: 20.0
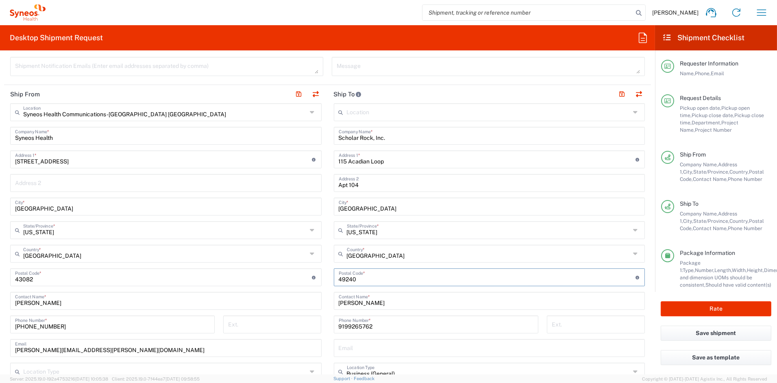
click at [295, 276] on div "Ship From Syneos Health Communications-[GEOGRAPHIC_DATA] [GEOGRAPHIC_DATA] Loca…" at bounding box center [327, 266] width 647 height 363
paste input "28443"
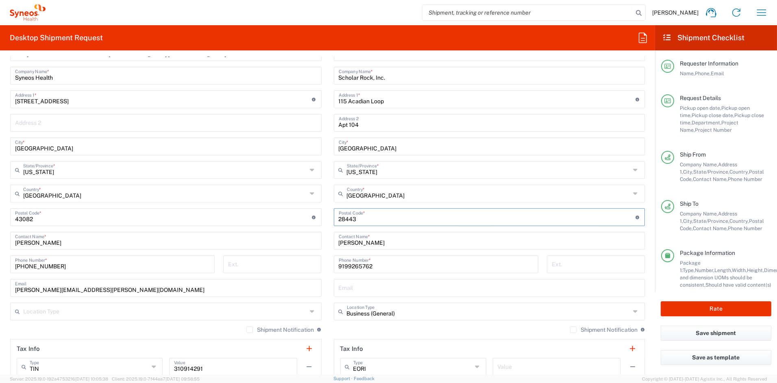
scroll to position [363, 0]
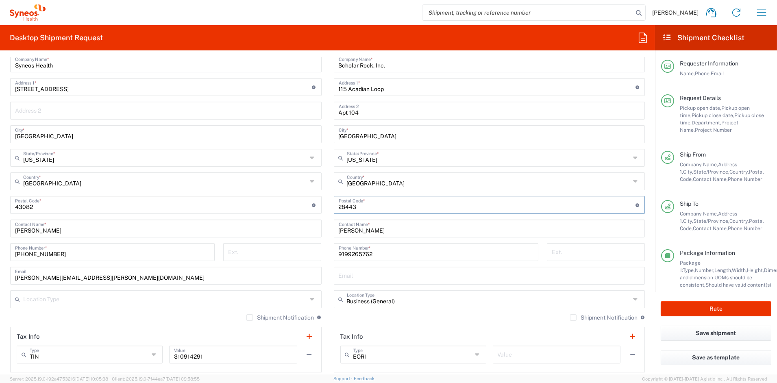
type input "28443"
click at [401, 302] on input "text" at bounding box center [489, 298] width 284 height 14
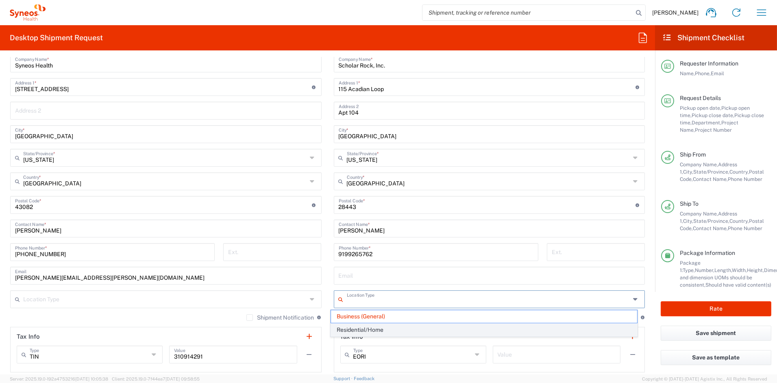
click at [369, 328] on span "Residential/Home" at bounding box center [484, 330] width 306 height 13
type input "Residential/Home"
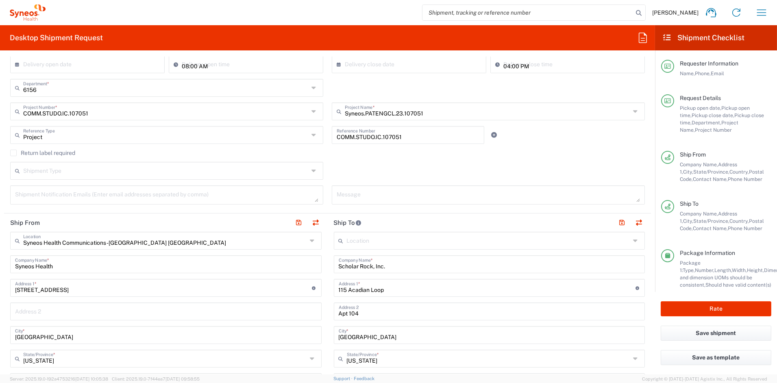
scroll to position [161, 0]
click at [616, 221] on button "button" at bounding box center [621, 222] width 11 height 11
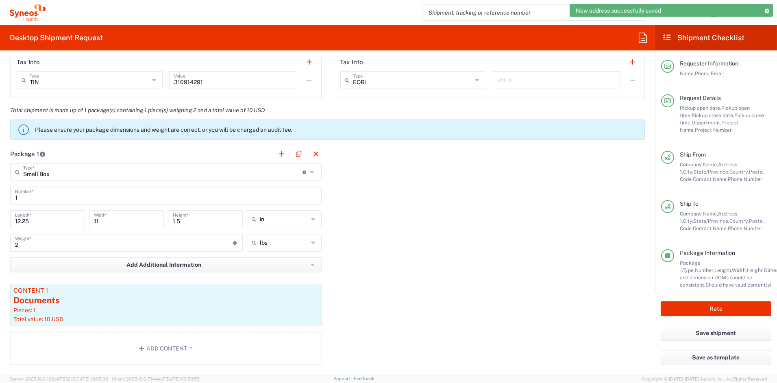
scroll to position [641, 0]
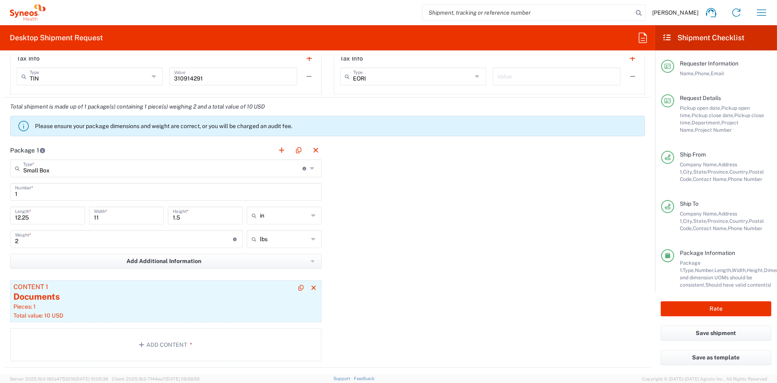
click at [148, 295] on div "Documents" at bounding box center [165, 297] width 305 height 12
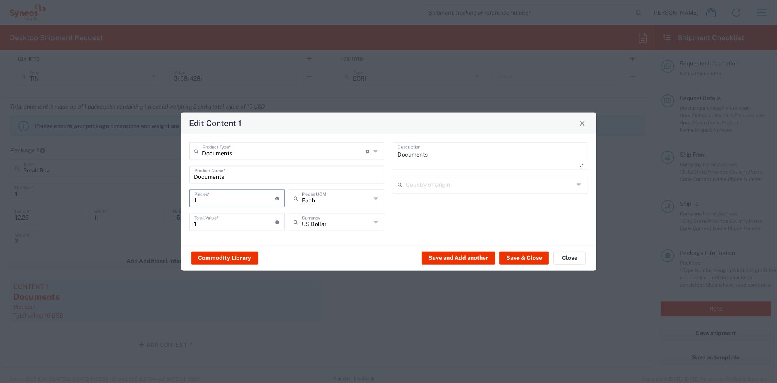
drag, startPoint x: 202, startPoint y: 198, endPoint x: 166, endPoint y: 198, distance: 36.2
click at [167, 198] on div "Edit Content 1 Documents Product Type * Document: Paper document generated inte…" at bounding box center [388, 191] width 777 height 383
type input "2"
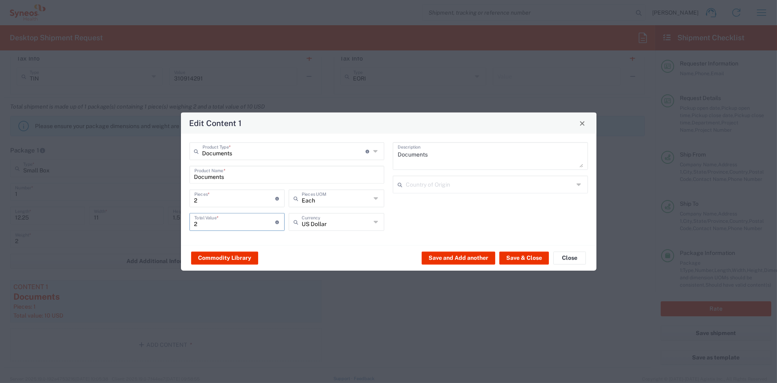
drag, startPoint x: 205, startPoint y: 224, endPoint x: 147, endPoint y: 219, distance: 58.4
click at [147, 219] on div "Edit Content 1 Documents Product Type * Document: Paper document generated inte…" at bounding box center [388, 191] width 777 height 383
type input "20"
click at [515, 259] on button "Save & Close" at bounding box center [524, 257] width 50 height 13
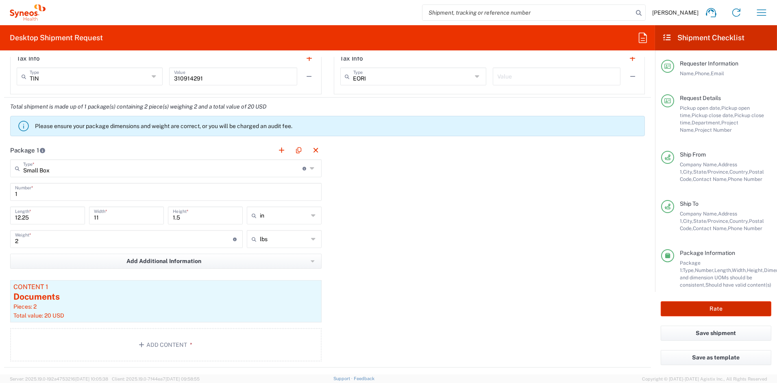
click at [694, 310] on button "Rate" at bounding box center [716, 308] width 111 height 15
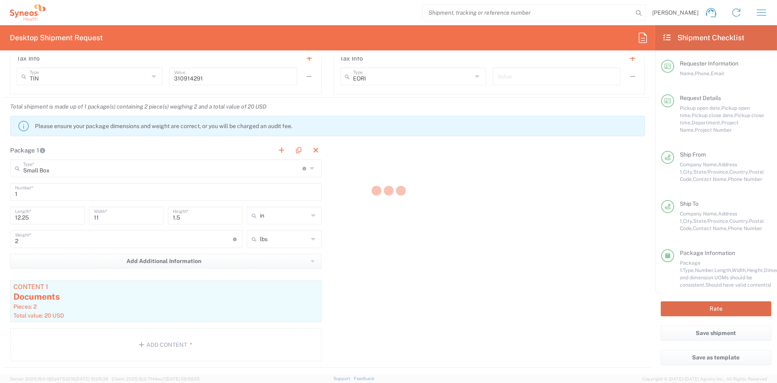
type input "COMM.STUDO.IC.107051"
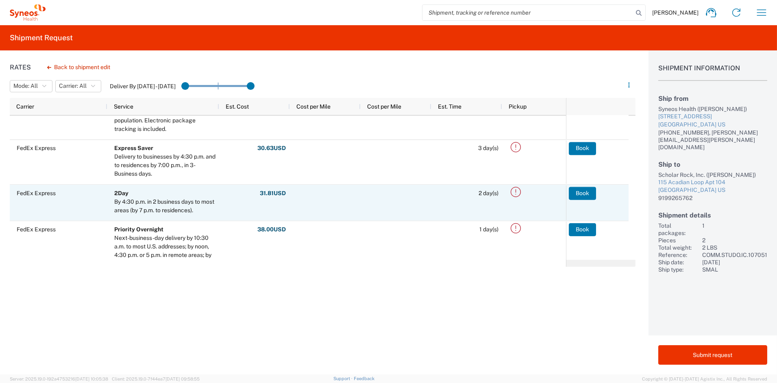
scroll to position [95, 0]
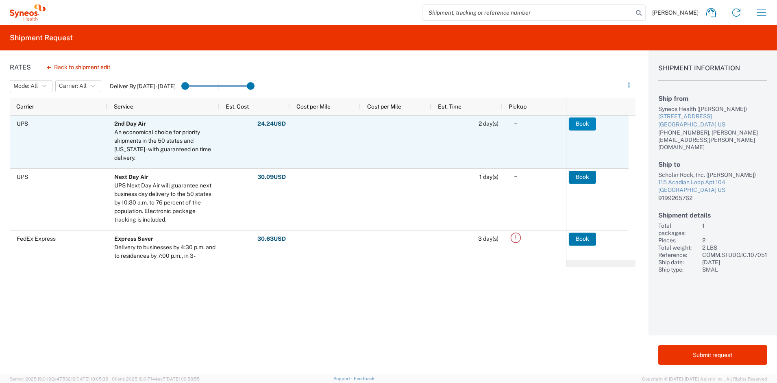
click at [578, 124] on button "Book" at bounding box center [582, 123] width 27 height 13
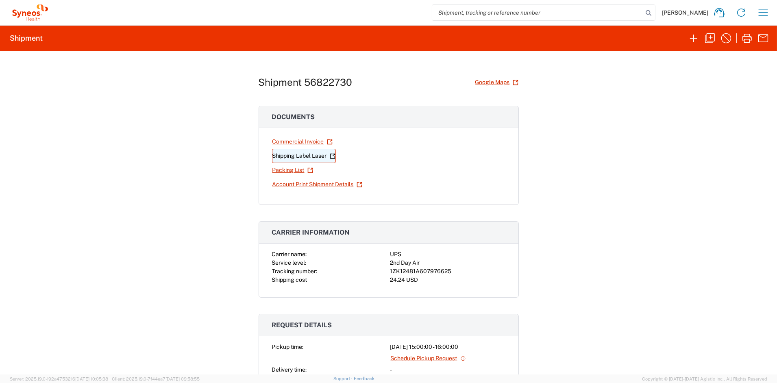
click at [293, 156] on link "Shipping Label Laser" at bounding box center [304, 156] width 64 height 14
click at [710, 39] on icon "button" at bounding box center [709, 38] width 13 height 13
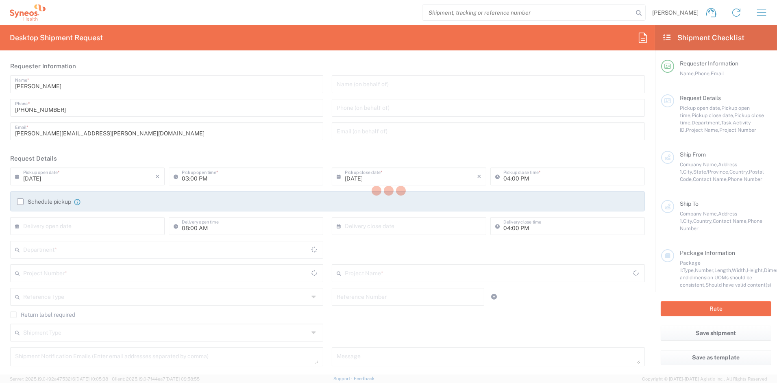
type input "[PERSON_NAME][EMAIL_ADDRESS][PERSON_NAME][DOMAIN_NAME]"
type input "Project"
type input "COMM.STUDO.IC.107051"
type textarea "[PERSON_NAME][EMAIL_ADDRESS][PERSON_NAME][DOMAIN_NAME]"
type input "Syneos Health Communications-[GEOGRAPHIC_DATA] [GEOGRAPHIC_DATA]"
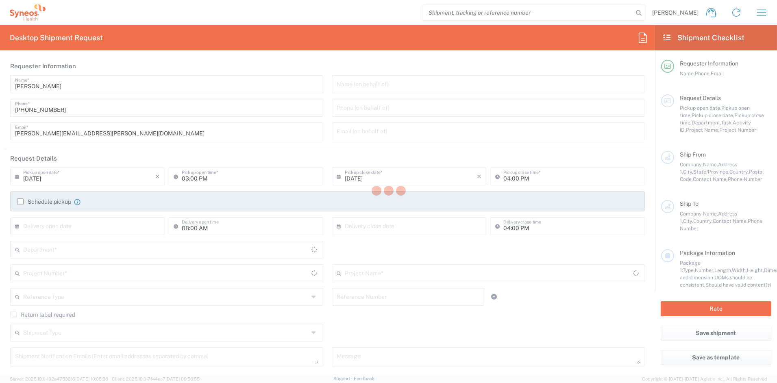
type input "Syneos Health"
type input "[STREET_ADDRESS]"
type input "[GEOGRAPHIC_DATA]"
type input "[US_STATE]"
type input "43082"
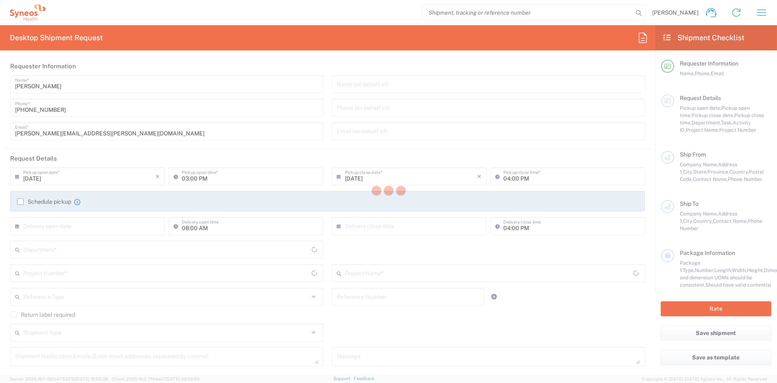
type input "[PERSON_NAME]"
type input "[PHONE_NUMBER]"
type input "[PERSON_NAME][EMAIL_ADDRESS][PERSON_NAME][DOMAIN_NAME]"
type input "Scholar Rock, Inc."
type input "115 Acadian Loop"
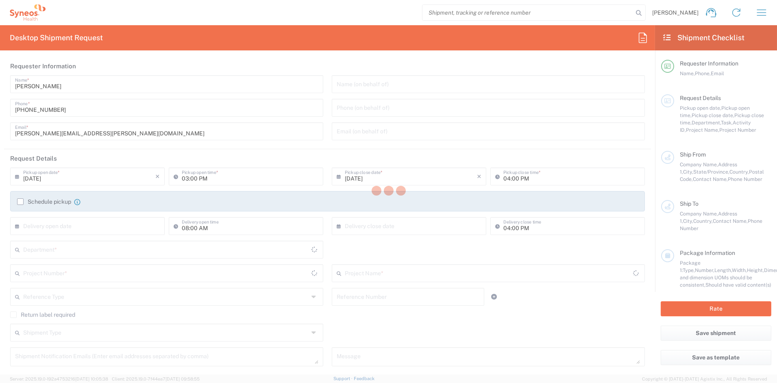
type input "Apt 104"
type input "[GEOGRAPHIC_DATA]"
type input "28443"
type input "[PERSON_NAME]"
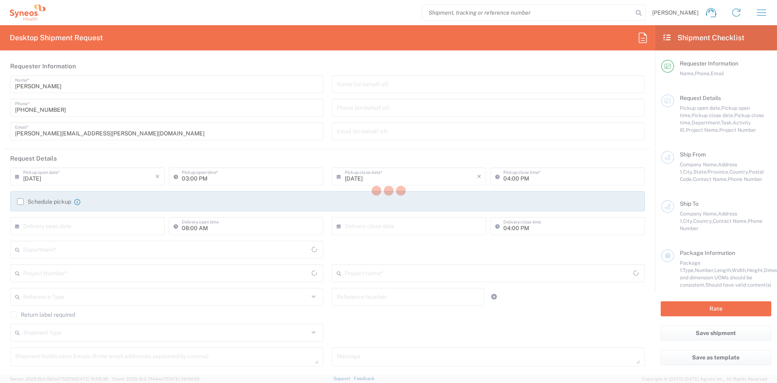
type input "9199265762"
type input "Residential/Home"
type input "Adult Signature Required"
type input "Sender/Shipper"
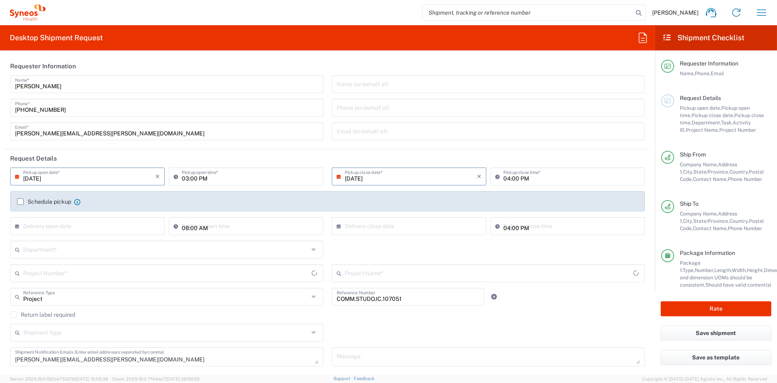
type input "[US_STATE]"
type input "Small Box"
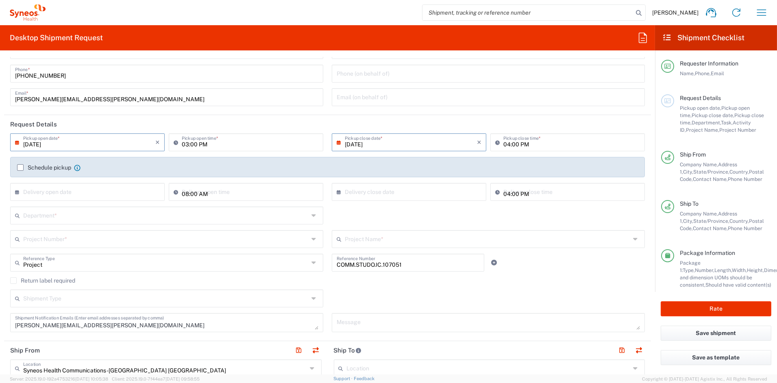
scroll to position [35, 0]
drag, startPoint x: 109, startPoint y: 328, endPoint x: -22, endPoint y: 322, distance: 131.0
click at [0, 322] on html "[PERSON_NAME] Home Shipment estimator Shipment tracking Desktop shipment reques…" at bounding box center [388, 191] width 777 height 383
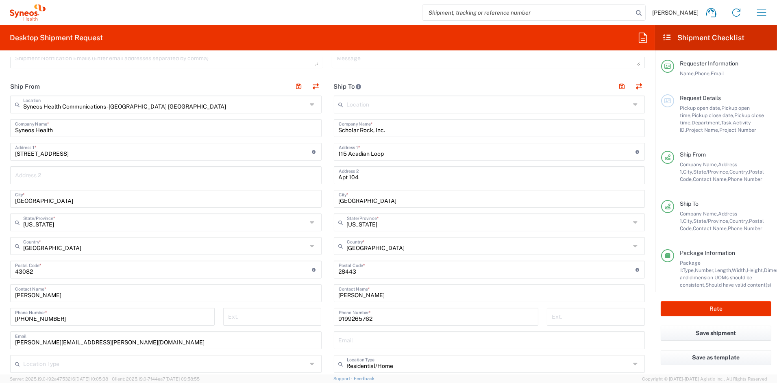
scroll to position [300, 0]
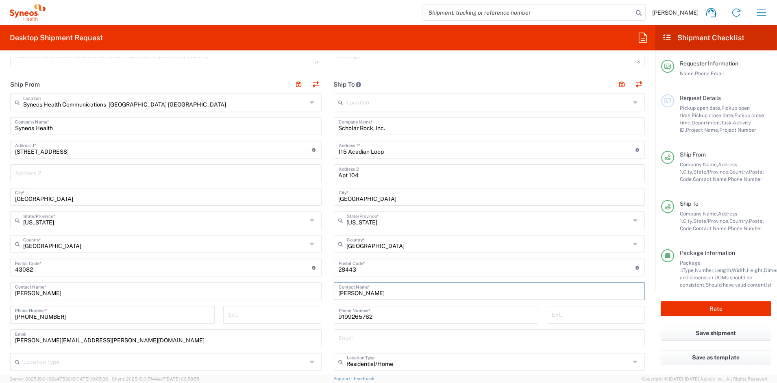
drag, startPoint x: 384, startPoint y: 291, endPoint x: 313, endPoint y: 289, distance: 71.2
click at [313, 289] on div "Ship From Syneos Health Communications-[GEOGRAPHIC_DATA] [GEOGRAPHIC_DATA] Loca…" at bounding box center [327, 256] width 647 height 363
paste input "[PERSON_NAME]"
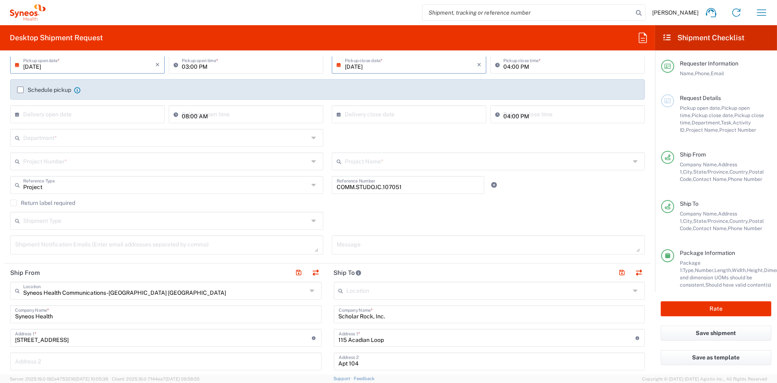
scroll to position [113, 0]
type input "[PERSON_NAME]"
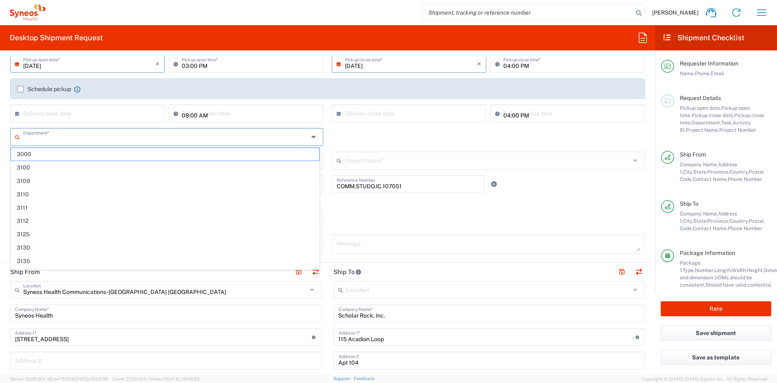
click at [55, 135] on input "text" at bounding box center [166, 136] width 286 height 14
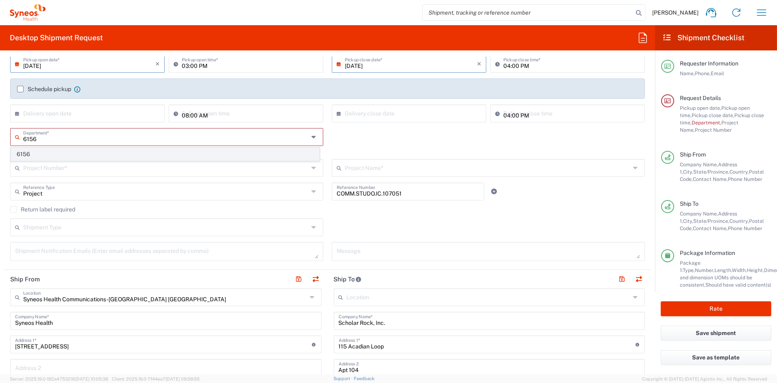
type input "6156"
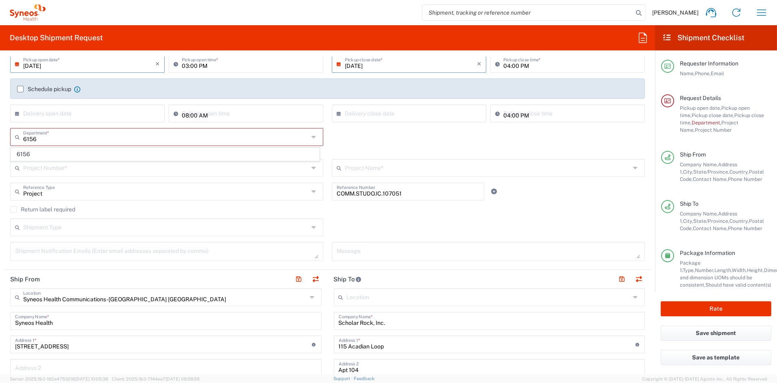
click at [47, 155] on span "6156" at bounding box center [165, 154] width 308 height 13
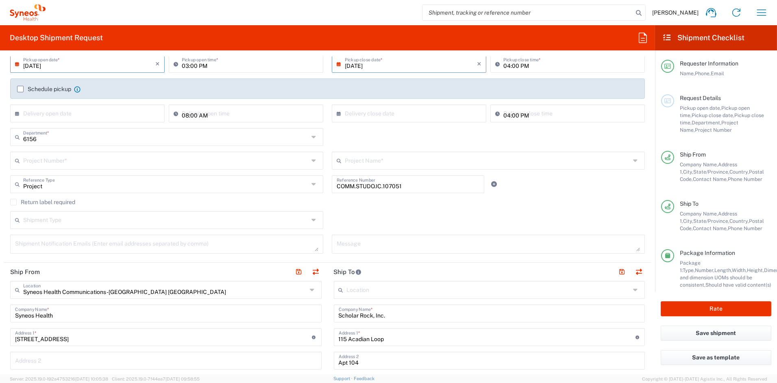
click at [47, 167] on div "Project Number *" at bounding box center [166, 161] width 313 height 18
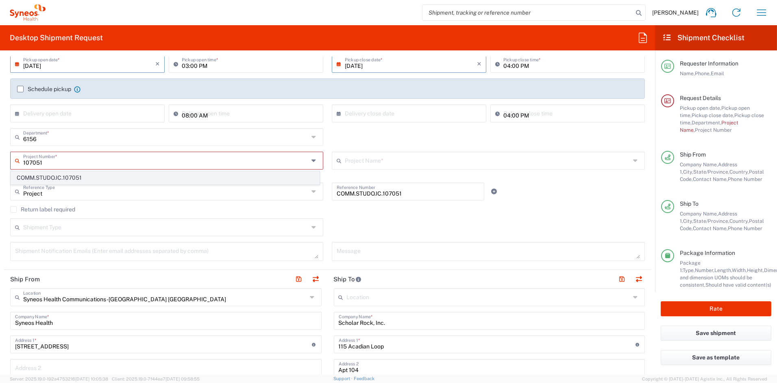
click at [54, 180] on span "COMM.STUDO.IC.107051" at bounding box center [165, 178] width 308 height 13
type input "COMM.STUDO.IC.107051"
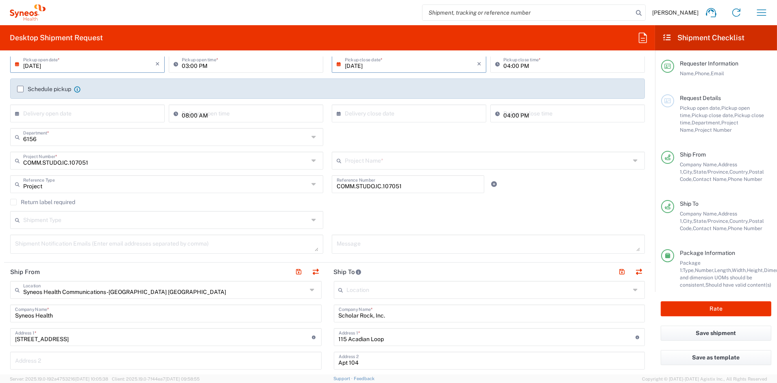
type input "Syneos.PATENGCL.23.107051"
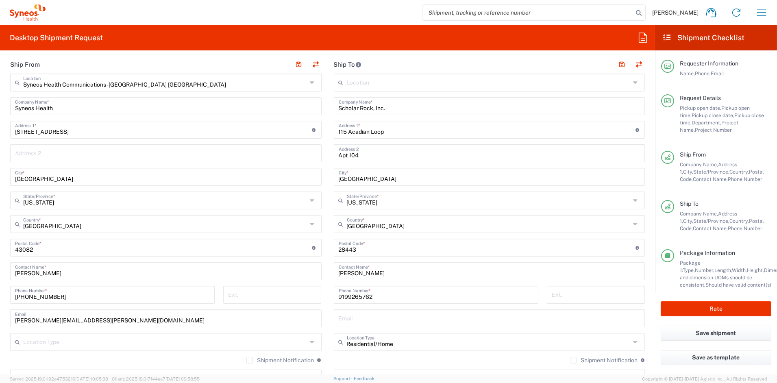
scroll to position [322, 0]
drag, startPoint x: 377, startPoint y: 294, endPoint x: 293, endPoint y: 293, distance: 84.2
click at [293, 293] on div "Ship From Syneos Health Communications-[GEOGRAPHIC_DATA] [GEOGRAPHIC_DATA] Loca…" at bounding box center [327, 234] width 647 height 363
paste input "[PHONE_NUMBER]"
click at [361, 293] on input "[PHONE_NUMBER]" at bounding box center [436, 292] width 195 height 14
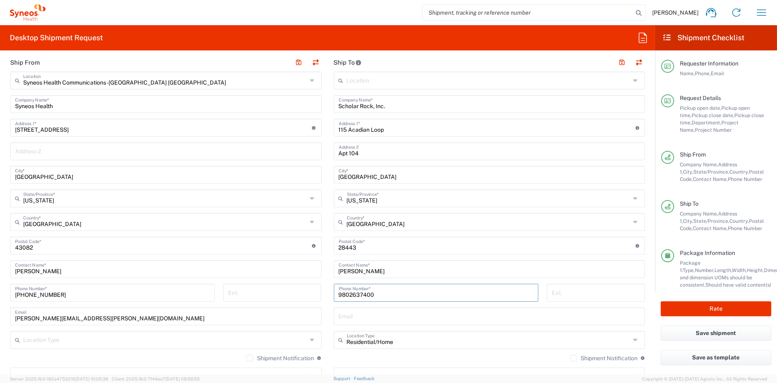
type input "9802637400"
drag, startPoint x: 357, startPoint y: 131, endPoint x: 305, endPoint y: 130, distance: 51.6
click at [305, 130] on div "Ship From Syneos Health Communications-[GEOGRAPHIC_DATA] [GEOGRAPHIC_DATA] Loca…" at bounding box center [327, 234] width 647 height 363
paste input "[STREET_ADDRESS][PERSON_NAME]"
type input "[STREET_ADDRESS][PERSON_NAME]"
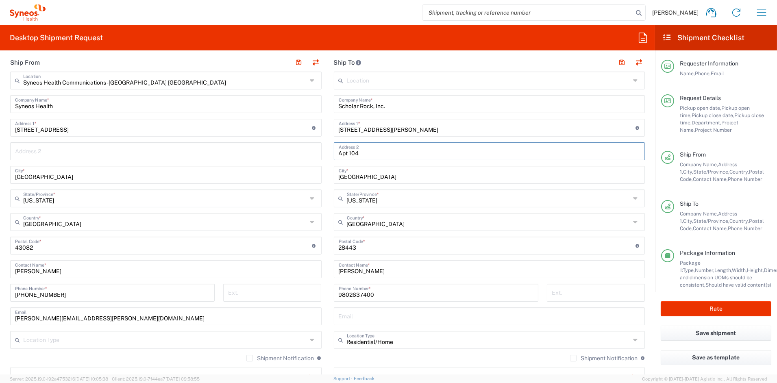
drag, startPoint x: 359, startPoint y: 154, endPoint x: 301, endPoint y: 151, distance: 58.2
click at [304, 152] on div "Ship From Syneos Health Communications-[GEOGRAPHIC_DATA] [GEOGRAPHIC_DATA] Loca…" at bounding box center [327, 234] width 647 height 363
drag, startPoint x: 359, startPoint y: 176, endPoint x: 295, endPoint y: 174, distance: 64.3
click at [295, 174] on div "Ship From Syneos Health Communications-[GEOGRAPHIC_DATA] [GEOGRAPHIC_DATA] Loca…" at bounding box center [327, 234] width 647 height 363
paste input "Cramerton"
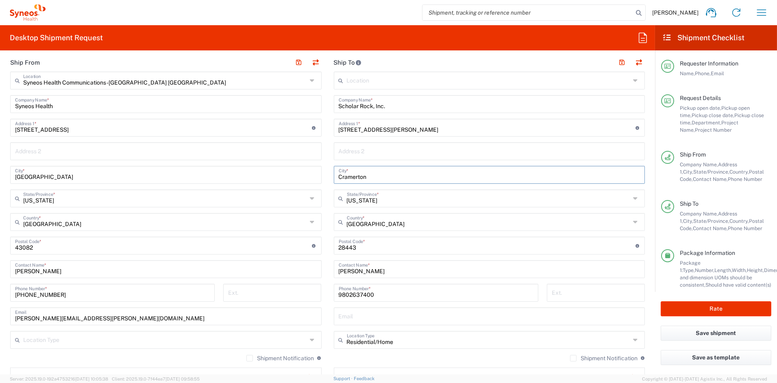
type input "Cramerton"
drag, startPoint x: 357, startPoint y: 248, endPoint x: 298, endPoint y: 243, distance: 59.1
click at [298, 243] on div "Ship From Syneos Health Communications-[GEOGRAPHIC_DATA] [GEOGRAPHIC_DATA] Loca…" at bounding box center [327, 234] width 647 height 363
paste input "28032"
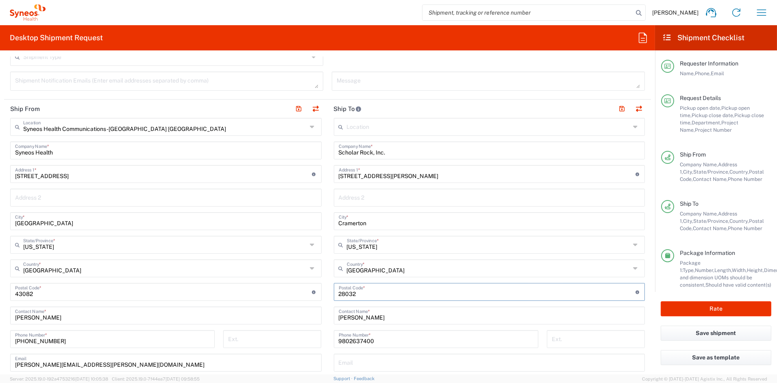
scroll to position [266, 0]
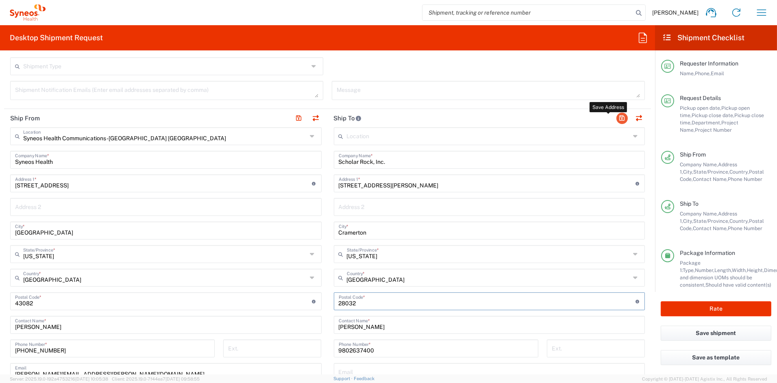
type input "28032"
click at [616, 117] on button "button" at bounding box center [621, 118] width 11 height 11
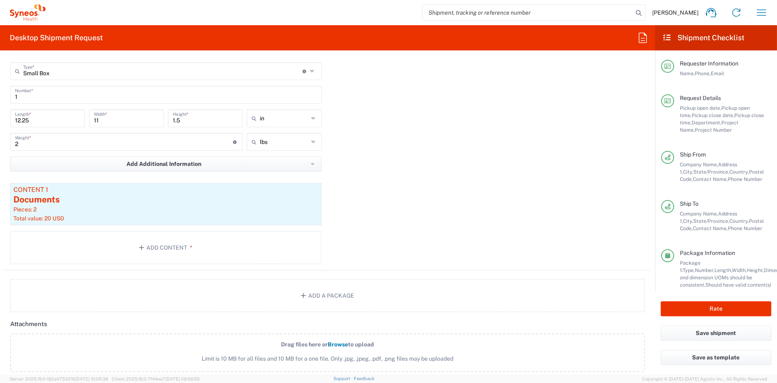
scroll to position [741, 0]
click at [138, 208] on div "Pieces: 2" at bounding box center [165, 206] width 305 height 7
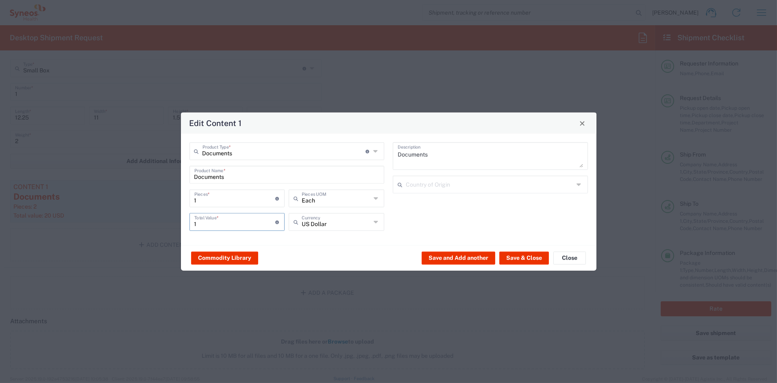
drag, startPoint x: 191, startPoint y: 223, endPoint x: 164, endPoint y: 220, distance: 26.6
click at [164, 220] on div "Edit Content 1 Documents Product Type * Document: Paper document generated inte…" at bounding box center [388, 191] width 777 height 383
type input "10"
click at [532, 255] on button "Save & Close" at bounding box center [524, 257] width 50 height 13
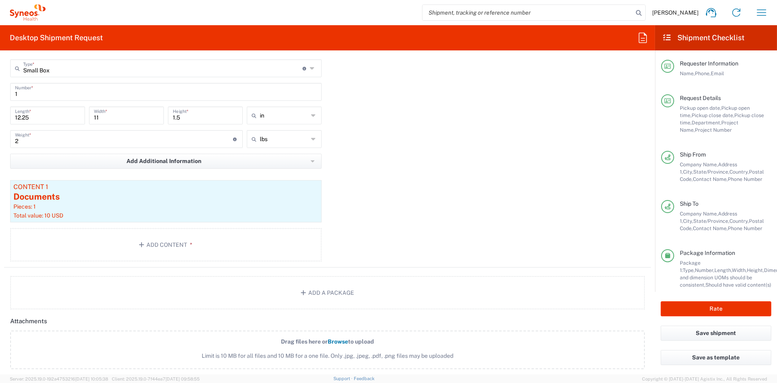
scroll to position [748, 0]
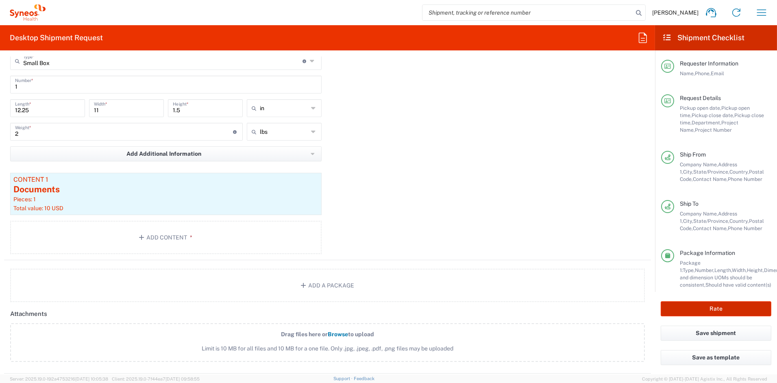
click at [719, 310] on button "Rate" at bounding box center [716, 308] width 111 height 15
type input "COMM.STUDO.IC.107051"
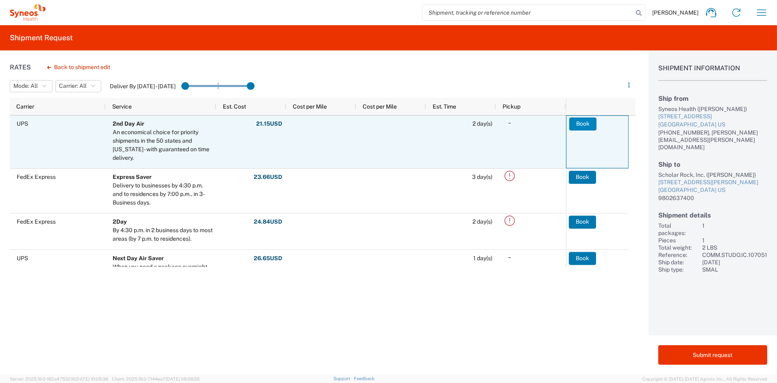
click at [587, 121] on button "Book" at bounding box center [582, 123] width 27 height 13
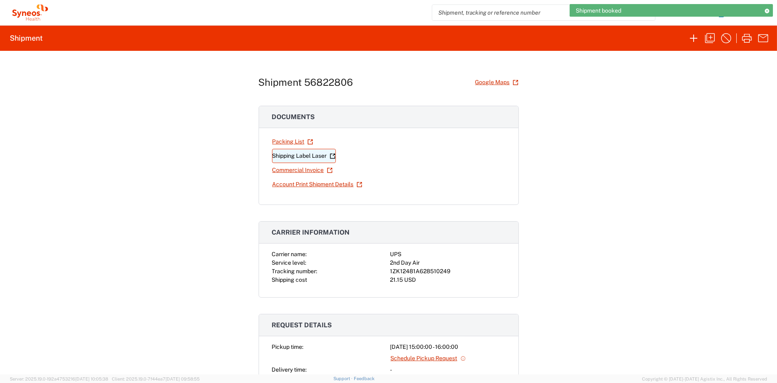
click at [300, 154] on link "Shipping Label Laser" at bounding box center [304, 156] width 64 height 14
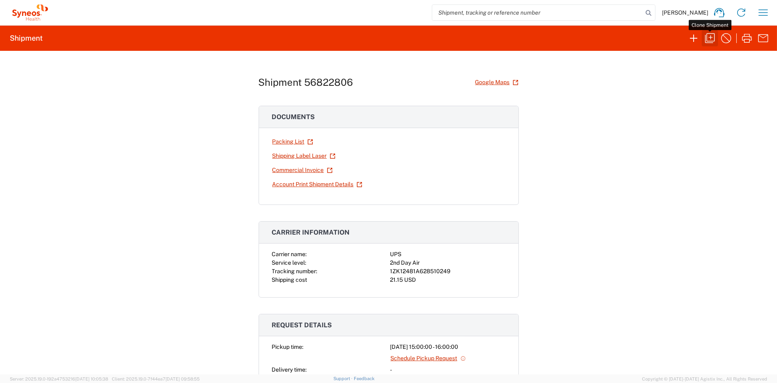
click at [713, 37] on icon "button" at bounding box center [709, 38] width 13 height 13
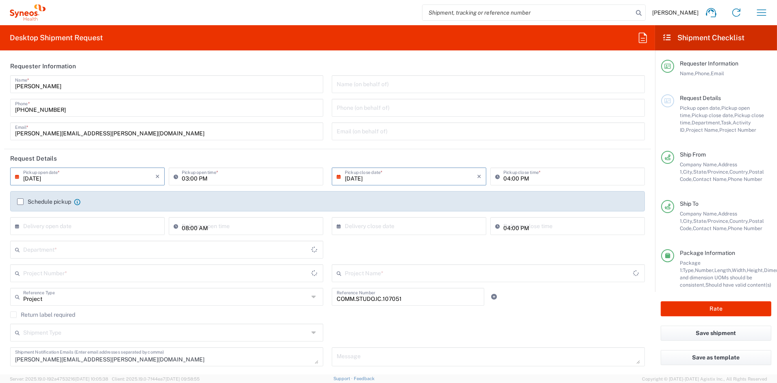
type input "[US_STATE]"
type input "Small Box"
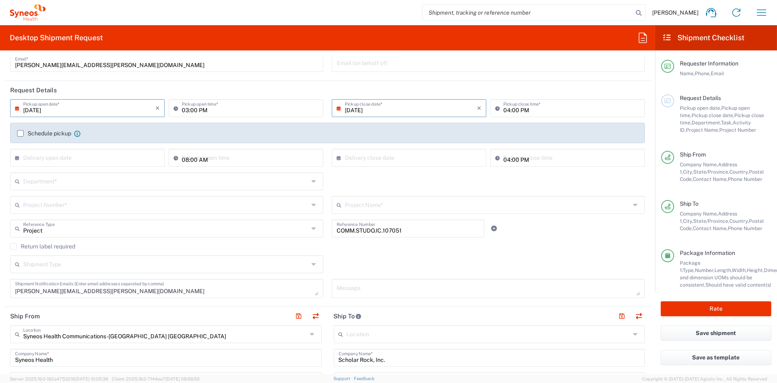
scroll to position [74, 0]
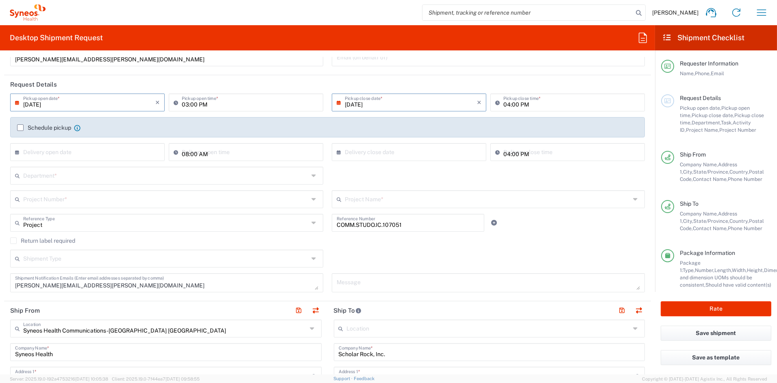
click at [52, 176] on input "text" at bounding box center [166, 175] width 286 height 14
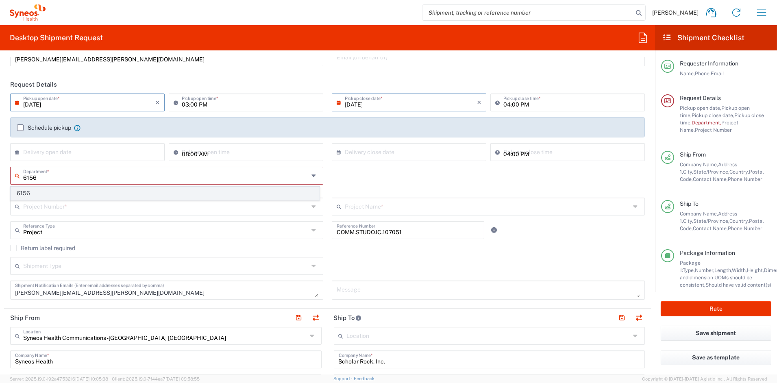
type input "6156"
click at [33, 196] on span "6156" at bounding box center [165, 193] width 308 height 13
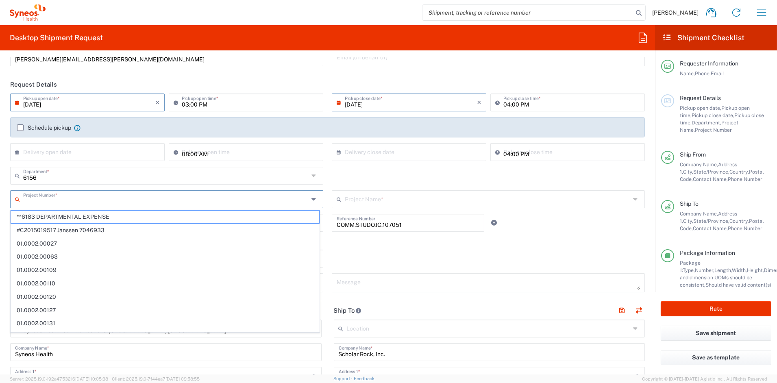
click at [33, 202] on input "text" at bounding box center [166, 198] width 286 height 14
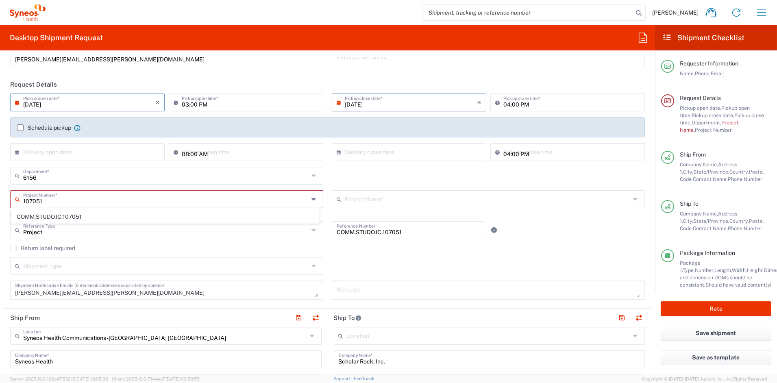
click at [37, 219] on span "COMM.STUDO.IC.107051" at bounding box center [165, 217] width 308 height 13
type input "COMM.STUDO.IC.107051"
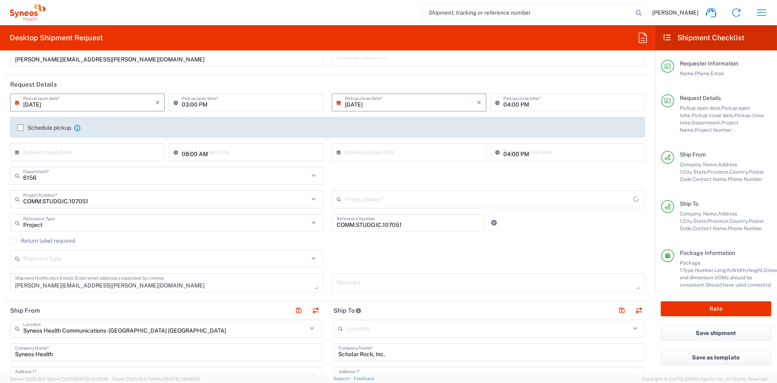
type input "Syneos.PATENGCL.23.107051"
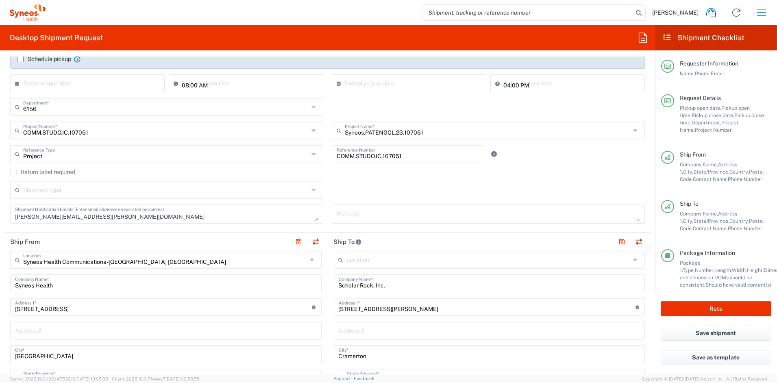
scroll to position [143, 0]
drag, startPoint x: 107, startPoint y: 216, endPoint x: -33, endPoint y: 204, distance: 140.0
click at [0, 204] on html "[PERSON_NAME] Home Shipment estimator Shipment tracking Desktop shipment reques…" at bounding box center [388, 191] width 777 height 383
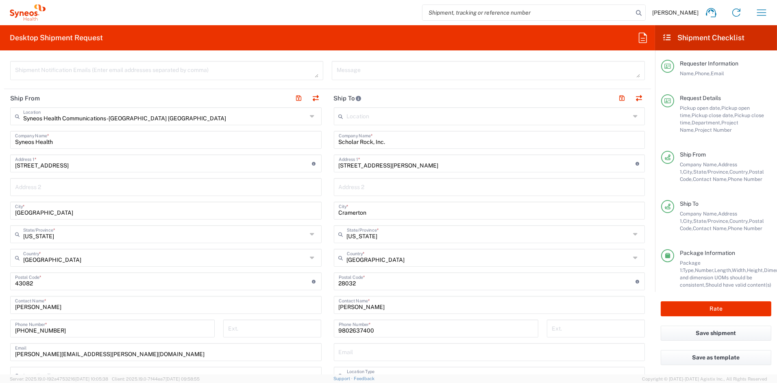
scroll to position [287, 0]
drag, startPoint x: 379, startPoint y: 305, endPoint x: 315, endPoint y: 303, distance: 64.3
click at [315, 303] on div "Ship From Syneos Health Communications-[GEOGRAPHIC_DATA] [GEOGRAPHIC_DATA] Loca…" at bounding box center [327, 270] width 647 height 363
paste input "[PERSON_NAME]"
type input "[PERSON_NAME]"
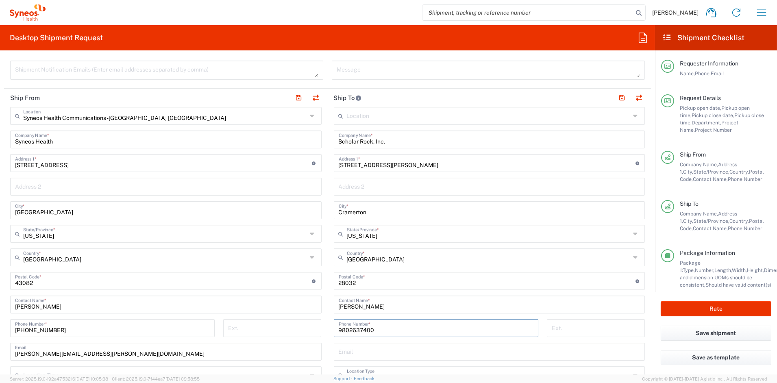
drag, startPoint x: 350, startPoint y: 329, endPoint x: 300, endPoint y: 323, distance: 49.5
click at [300, 323] on div "Ship From Syneos Health Communications-[GEOGRAPHIC_DATA] [GEOGRAPHIC_DATA] Loca…" at bounding box center [327, 270] width 647 height 363
paste input "[PHONE_NUMBER]"
drag, startPoint x: 360, startPoint y: 328, endPoint x: 366, endPoint y: 328, distance: 6.2
click at [360, 328] on input "[PHONE_NUMBER]" at bounding box center [436, 327] width 195 height 14
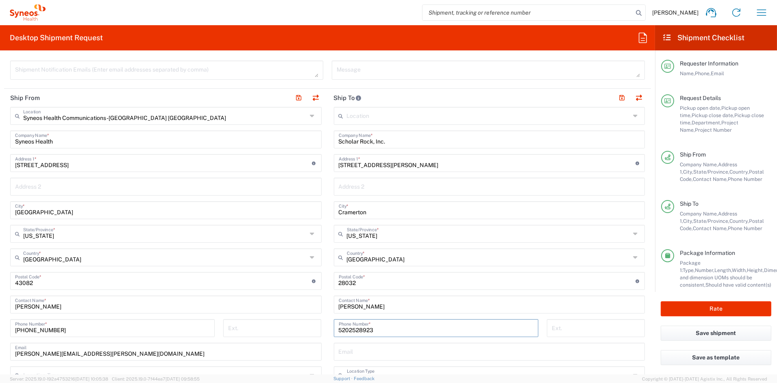
type input "5202528923"
drag, startPoint x: 385, startPoint y: 165, endPoint x: 283, endPoint y: 163, distance: 101.2
click at [283, 163] on div "Ship From Syneos Health Communications-[GEOGRAPHIC_DATA] [GEOGRAPHIC_DATA] Loca…" at bounding box center [327, 270] width 647 height 363
paste input "[STREET_ADDRESS]"
type input "[STREET_ADDRESS]"
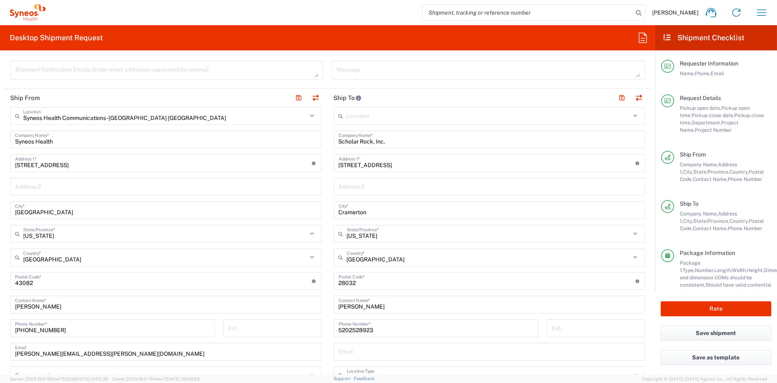
scroll to position [287, 0]
drag, startPoint x: 370, startPoint y: 210, endPoint x: 292, endPoint y: 208, distance: 78.1
click at [292, 208] on div "Ship From Syneos Health Communications-[GEOGRAPHIC_DATA] [GEOGRAPHIC_DATA] Loca…" at bounding box center [327, 269] width 647 height 363
paste input "Phoenix"
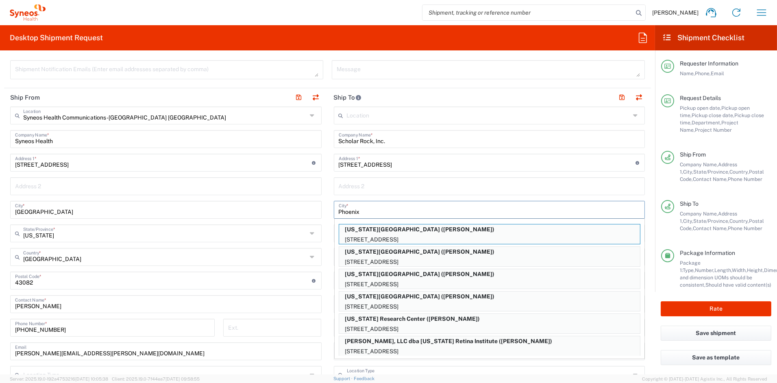
type input "Phoenix"
click at [376, 186] on input "text" at bounding box center [490, 185] width 302 height 14
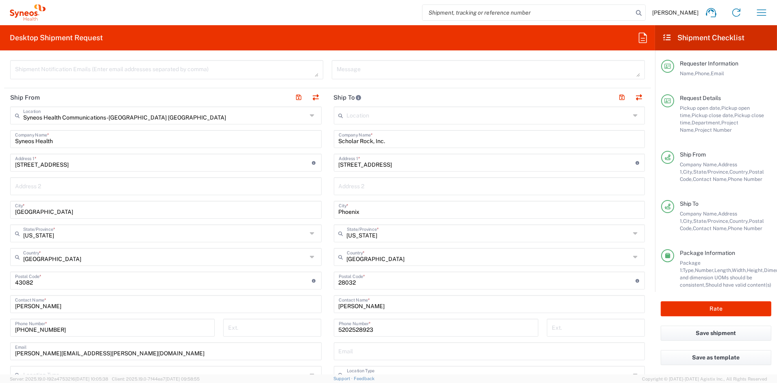
click at [341, 232] on icon at bounding box center [343, 233] width 8 height 13
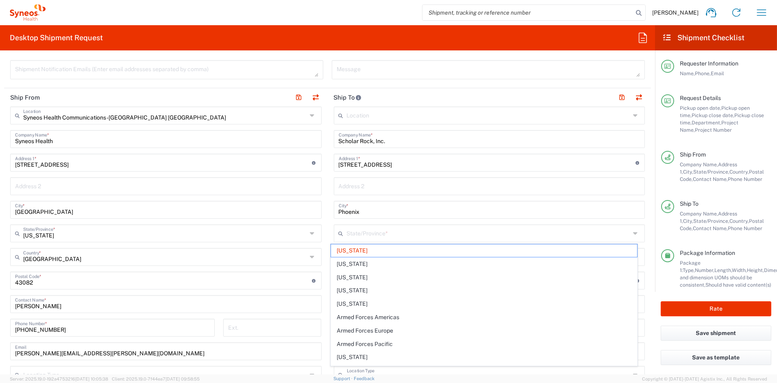
click at [352, 291] on span "[US_STATE]" at bounding box center [484, 290] width 306 height 13
type input "[US_STATE]"
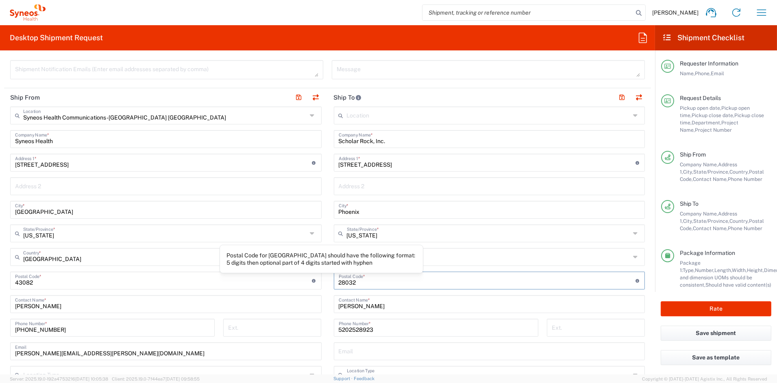
drag, startPoint x: 340, startPoint y: 283, endPoint x: 309, endPoint y: 279, distance: 31.1
click at [309, 279] on div "Ship From Syneos Health Communications-[GEOGRAPHIC_DATA] [GEOGRAPHIC_DATA] Loca…" at bounding box center [327, 269] width 647 height 363
paste input "85041"
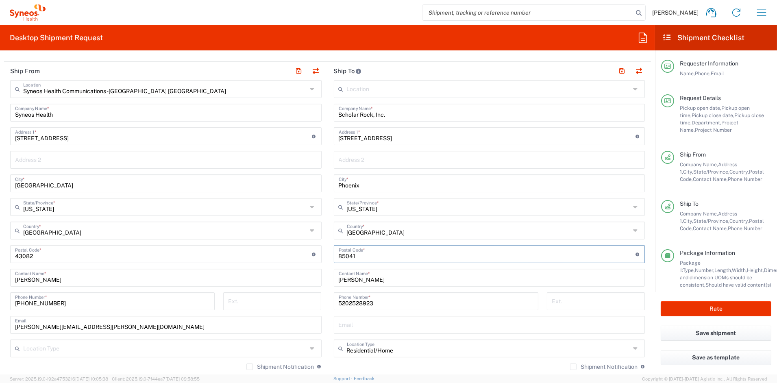
scroll to position [296, 0]
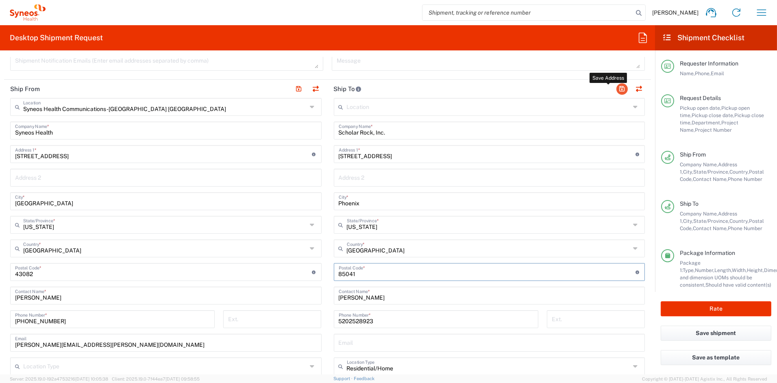
type input "85041"
click at [616, 89] on button "button" at bounding box center [621, 88] width 11 height 11
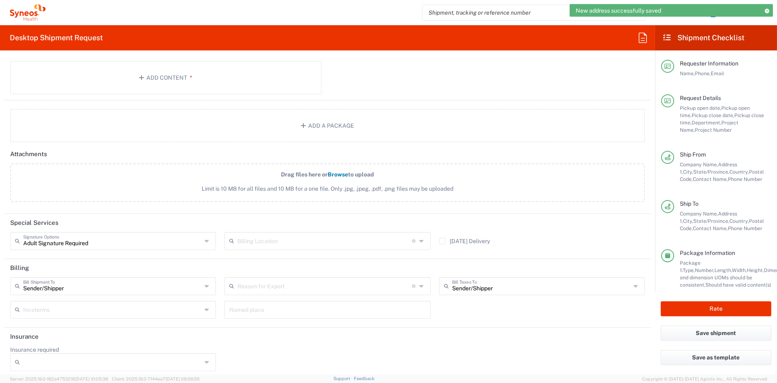
scroll to position [911, 0]
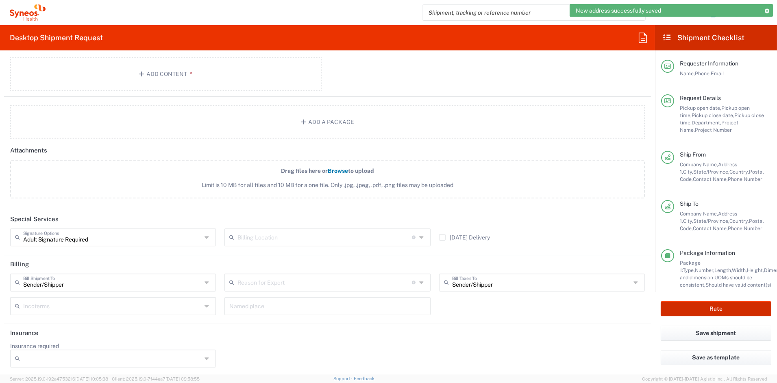
click at [708, 307] on button "Rate" at bounding box center [716, 308] width 111 height 15
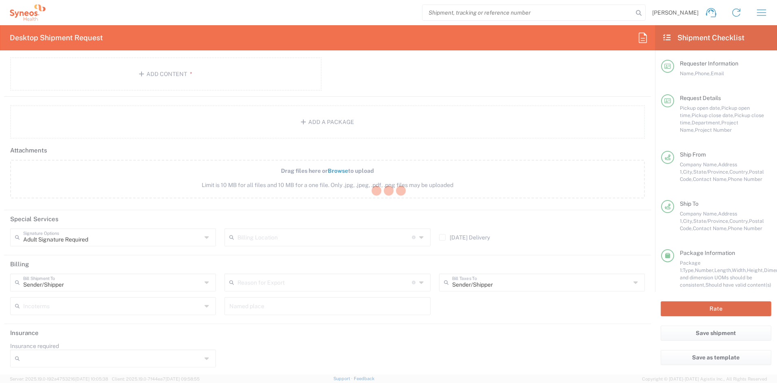
type input "COMM.STUDO.IC.107051"
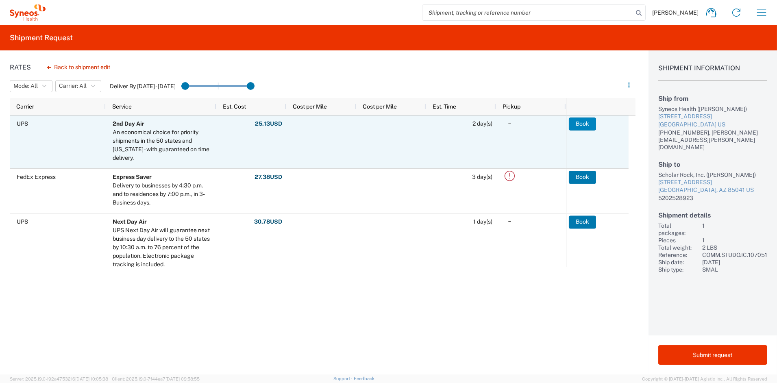
click at [576, 122] on button "Book" at bounding box center [582, 123] width 27 height 13
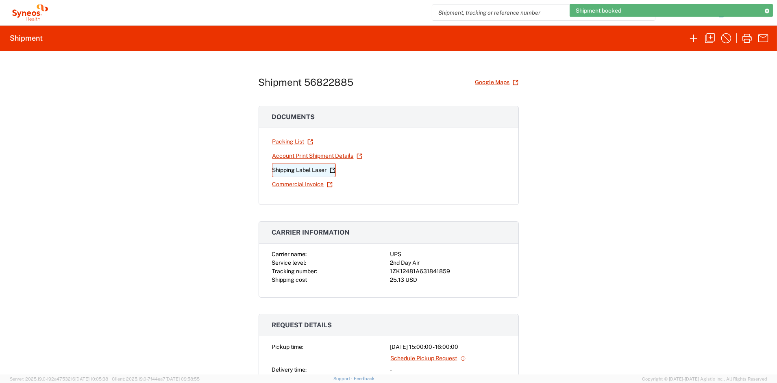
click at [292, 171] on link "Shipping Label Laser" at bounding box center [304, 170] width 64 height 14
